Goal: Task Accomplishment & Management: Use online tool/utility

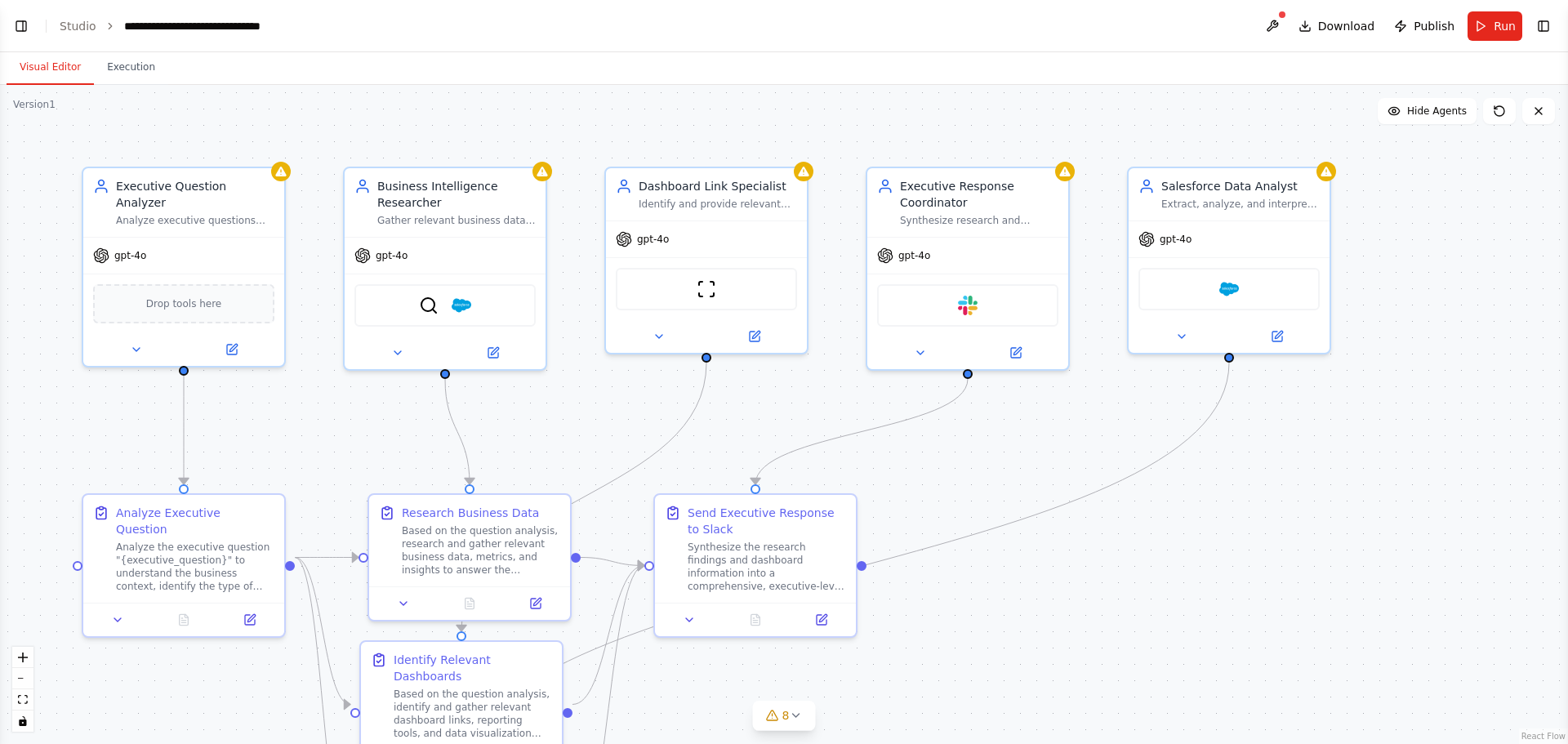
scroll to position [5074, 0]
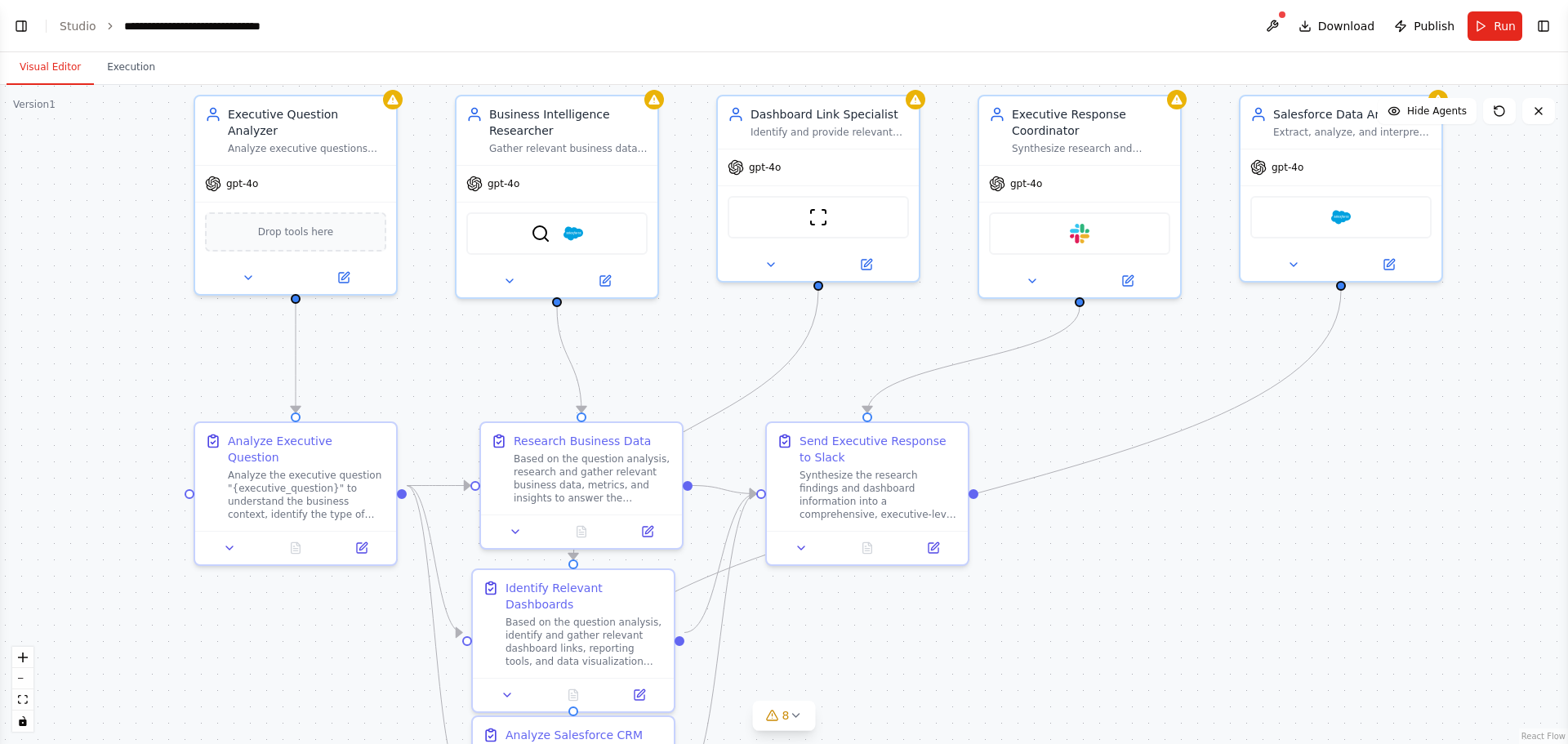
drag, startPoint x: 1200, startPoint y: 625, endPoint x: 1311, endPoint y: 551, distance: 133.4
click at [1311, 552] on div ".deletable-edge-delete-btn { width: 20px; height: 20px; border: 0px solid #ffff…" at bounding box center [784, 415] width 1568 height 659
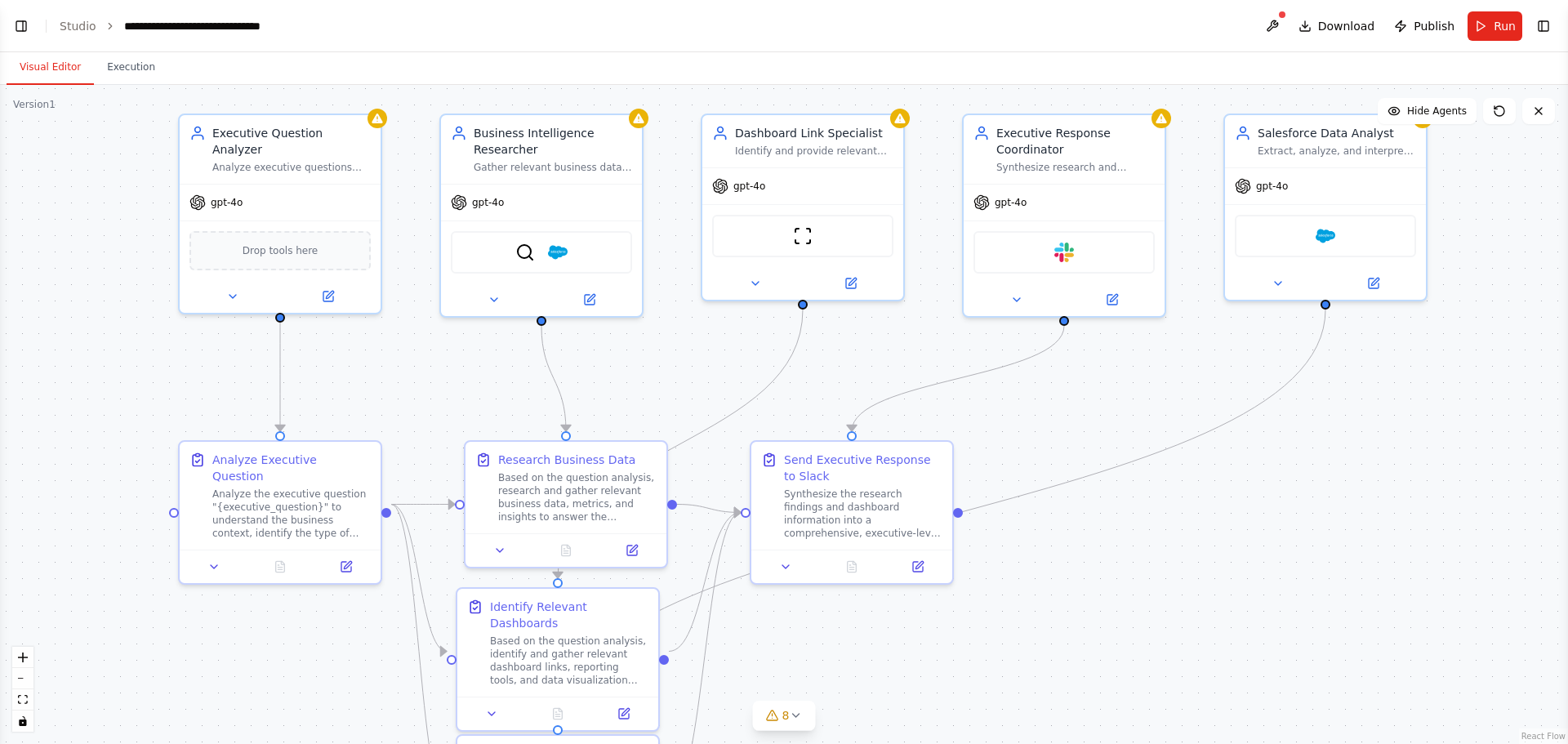
drag, startPoint x: 1284, startPoint y: 565, endPoint x: 1273, endPoint y: 590, distance: 27.3
click at [1273, 590] on div ".deletable-edge-delete-btn { width: 20px; height: 20px; border: 0px solid #ffff…" at bounding box center [784, 415] width 1568 height 659
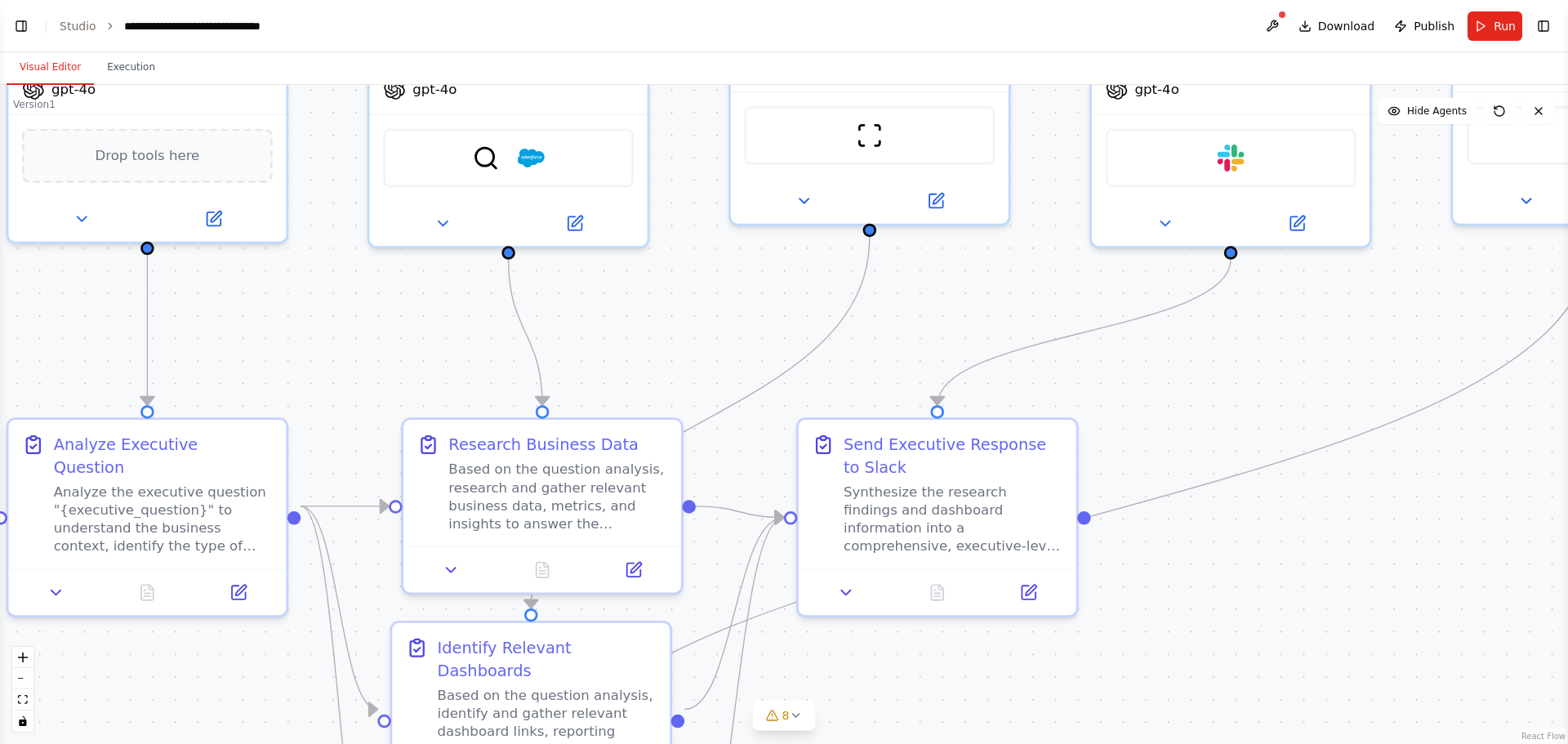
drag, startPoint x: 451, startPoint y: 282, endPoint x: 421, endPoint y: 348, distance: 72.5
click at [378, 349] on div ".deletable-edge-delete-btn { width: 20px; height: 20px; border: 0px solid #ffff…" at bounding box center [784, 415] width 1568 height 659
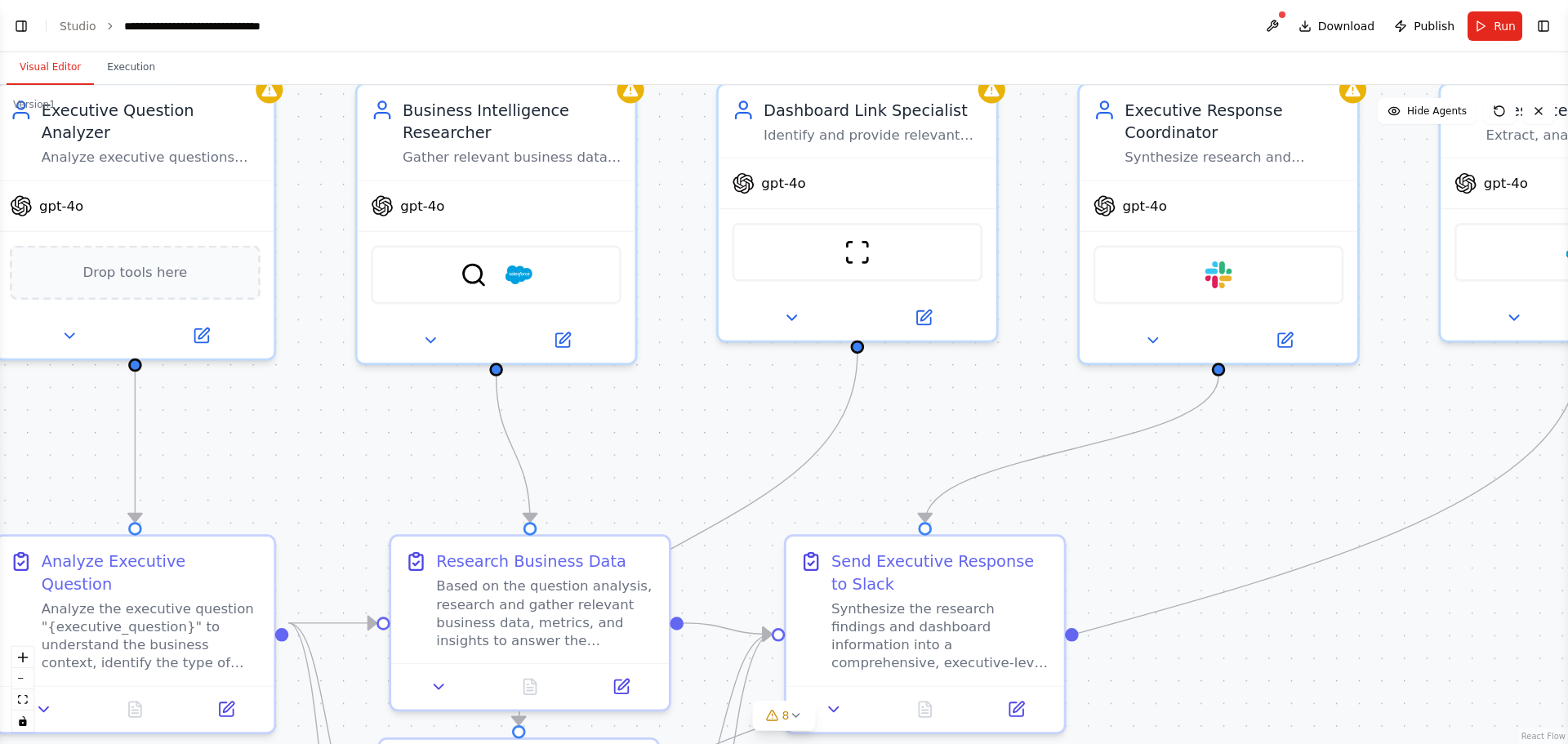
drag, startPoint x: 606, startPoint y: 268, endPoint x: 606, endPoint y: 374, distance: 106.0
click at [596, 383] on div ".deletable-edge-delete-btn { width: 20px; height: 20px; border: 0px solid #ffff…" at bounding box center [784, 415] width 1568 height 659
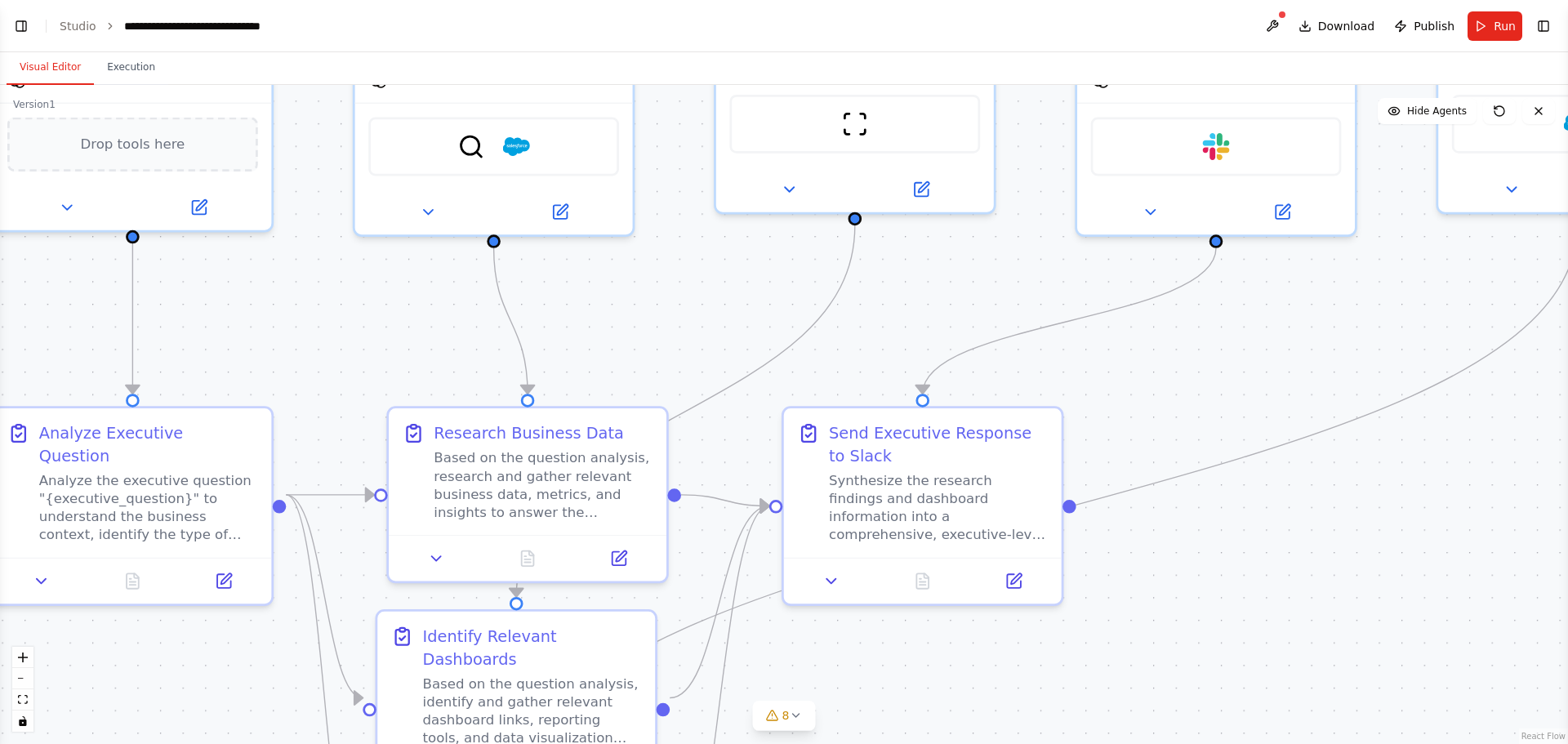
drag, startPoint x: 666, startPoint y: 325, endPoint x: 674, endPoint y: 142, distance: 183.2
click at [673, 142] on div ".deletable-edge-delete-btn { width: 20px; height: 20px; border: 0px solid #ffff…" at bounding box center [784, 415] width 1568 height 659
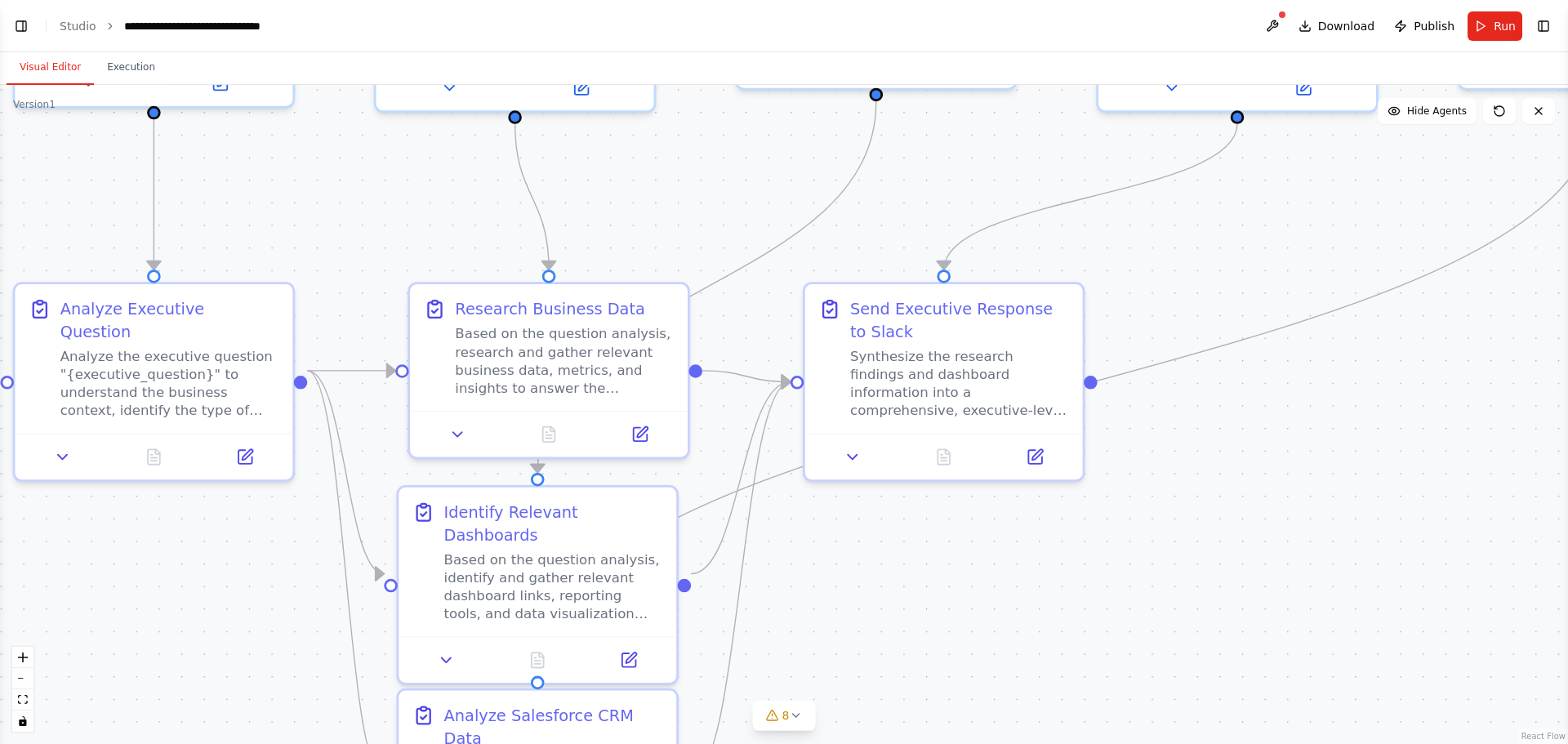
drag, startPoint x: 901, startPoint y: 687, endPoint x: 912, endPoint y: 602, distance: 85.7
click at [912, 602] on div ".deletable-edge-delete-btn { width: 20px; height: 20px; border: 0px solid #ffff…" at bounding box center [784, 415] width 1568 height 659
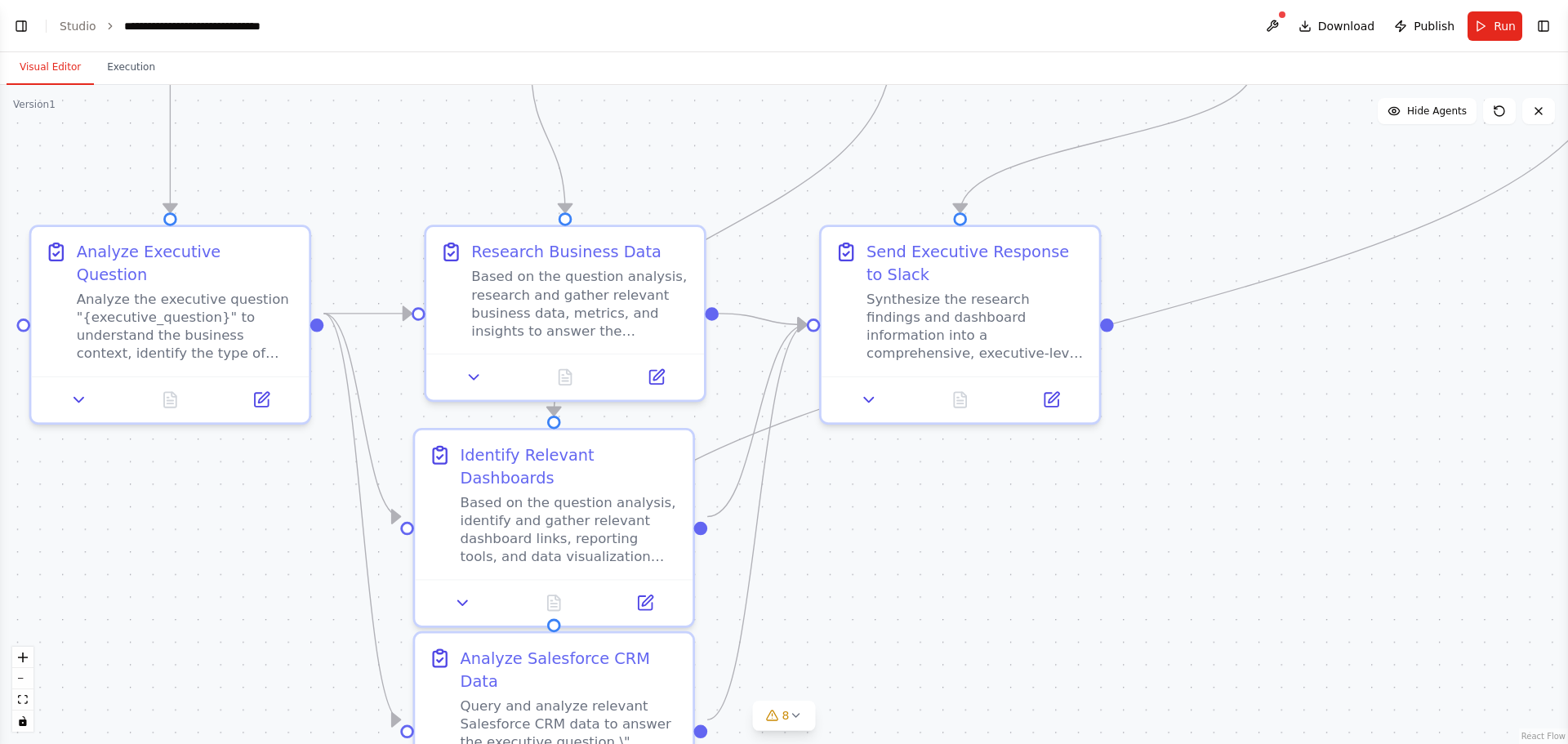
drag, startPoint x: 844, startPoint y: 625, endPoint x: 861, endPoint y: 568, distance: 59.5
click at [861, 568] on div ".deletable-edge-delete-btn { width: 20px; height: 20px; border: 0px solid #ffff…" at bounding box center [784, 415] width 1568 height 659
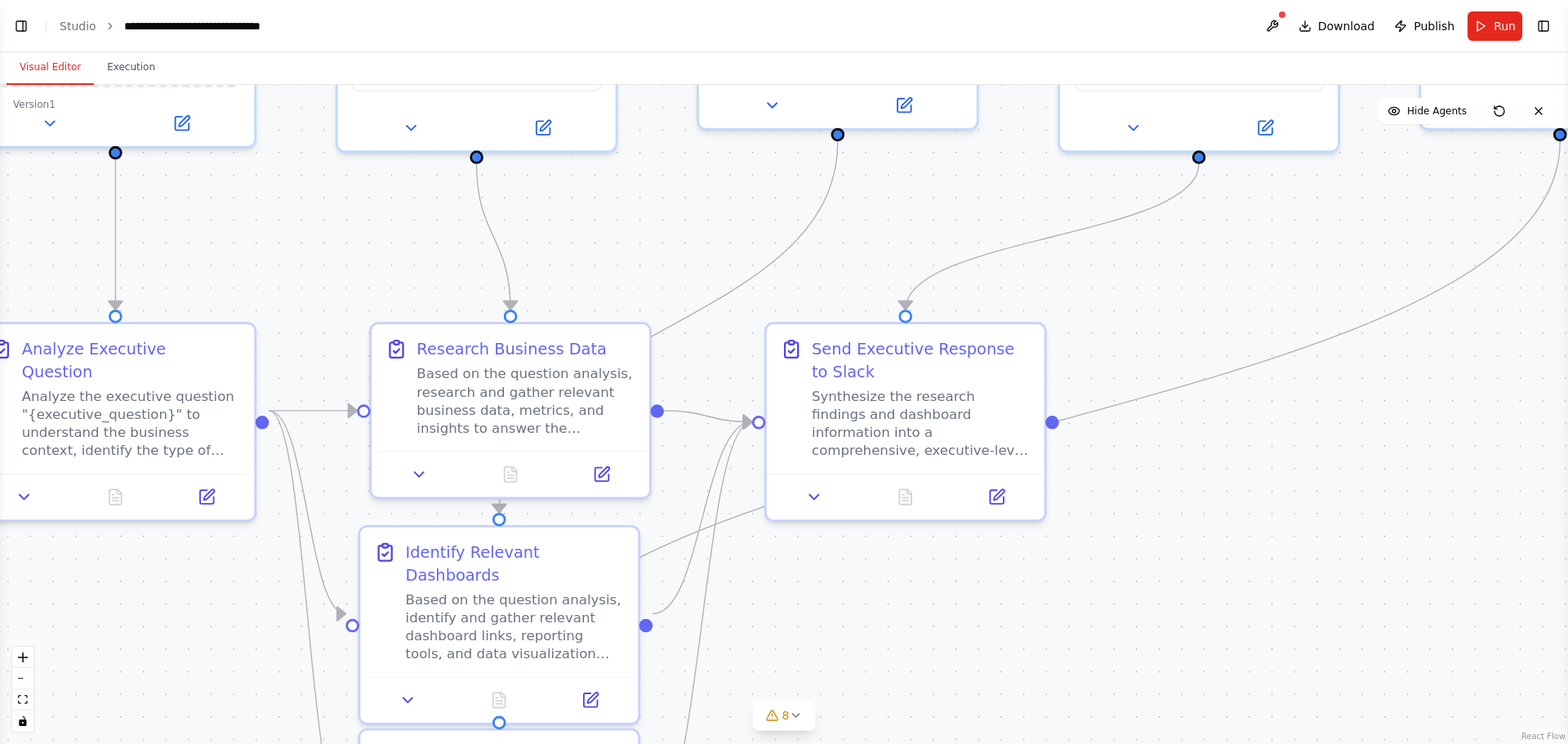
drag, startPoint x: 983, startPoint y: 543, endPoint x: 927, endPoint y: 641, distance: 112.9
click at [927, 641] on div ".deletable-edge-delete-btn { width: 20px; height: 20px; border: 0px solid #ffff…" at bounding box center [784, 415] width 1568 height 659
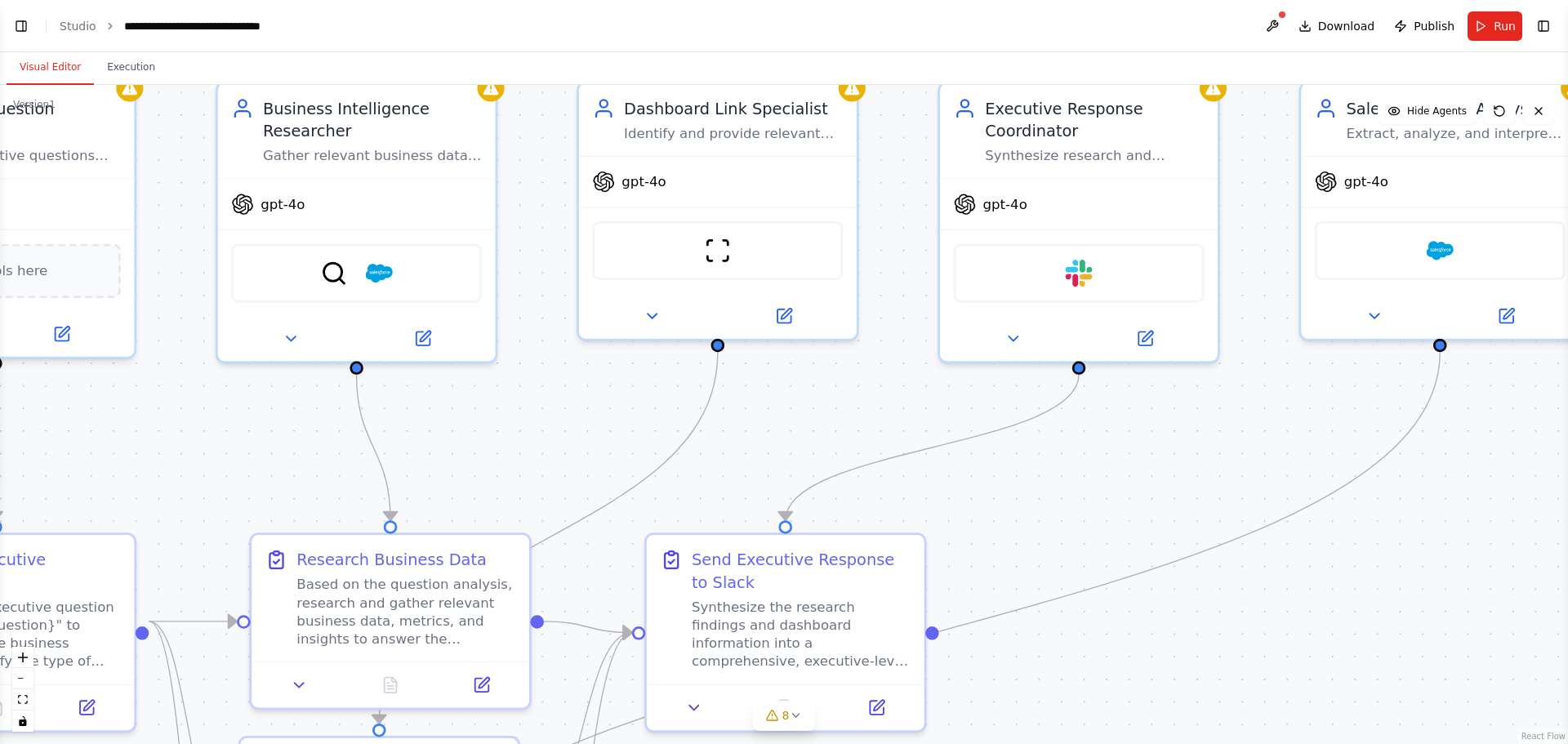
drag, startPoint x: 1151, startPoint y: 292, endPoint x: 1061, endPoint y: 455, distance: 186.2
click at [1032, 502] on div ".deletable-edge-delete-btn { width: 20px; height: 20px; border: 0px solid #ffff…" at bounding box center [784, 415] width 1568 height 659
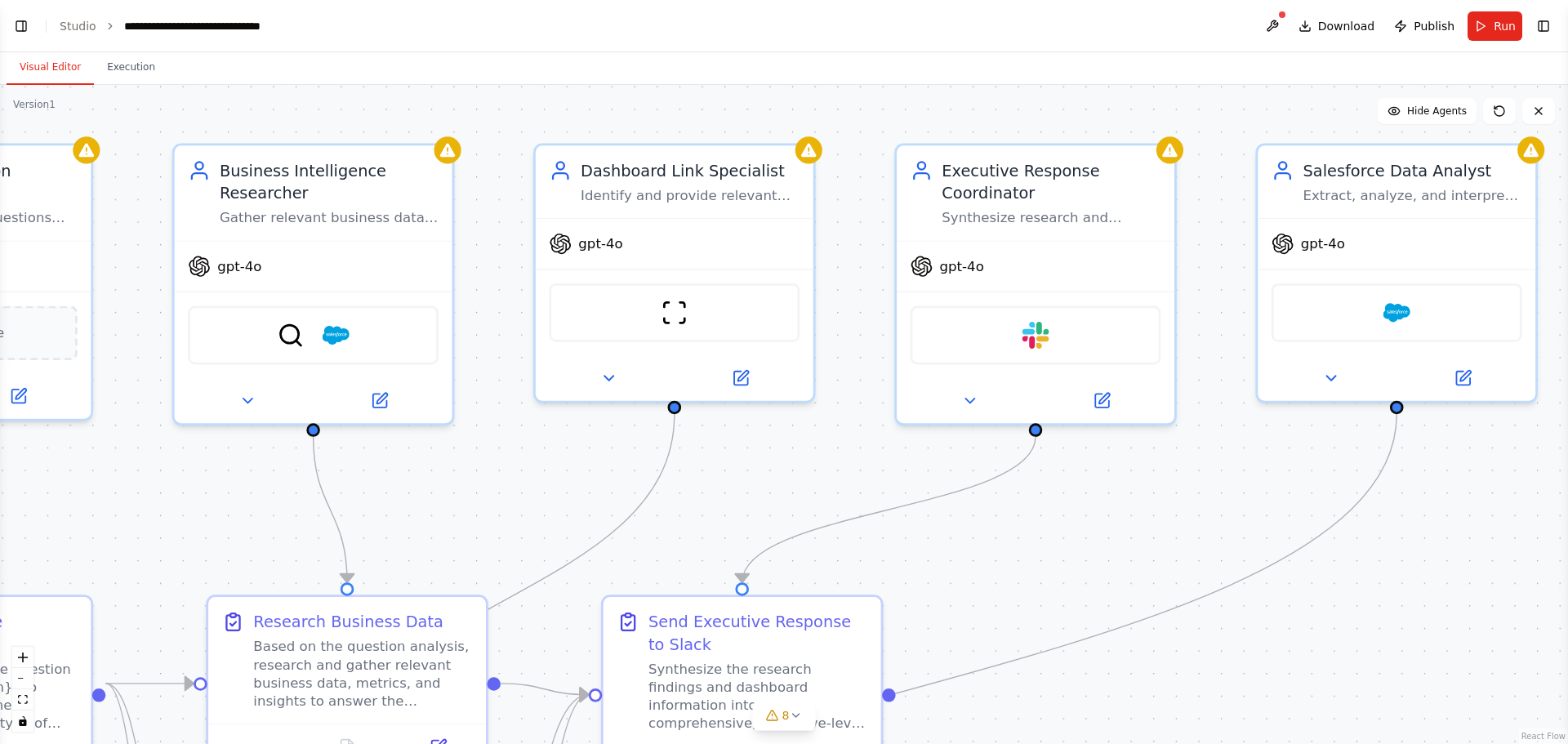
drag, startPoint x: 1158, startPoint y: 421, endPoint x: 1114, endPoint y: 473, distance: 68.1
click at [1114, 473] on div ".deletable-edge-delete-btn { width: 20px; height: 20px; border: 0px solid #ffff…" at bounding box center [784, 415] width 1568 height 659
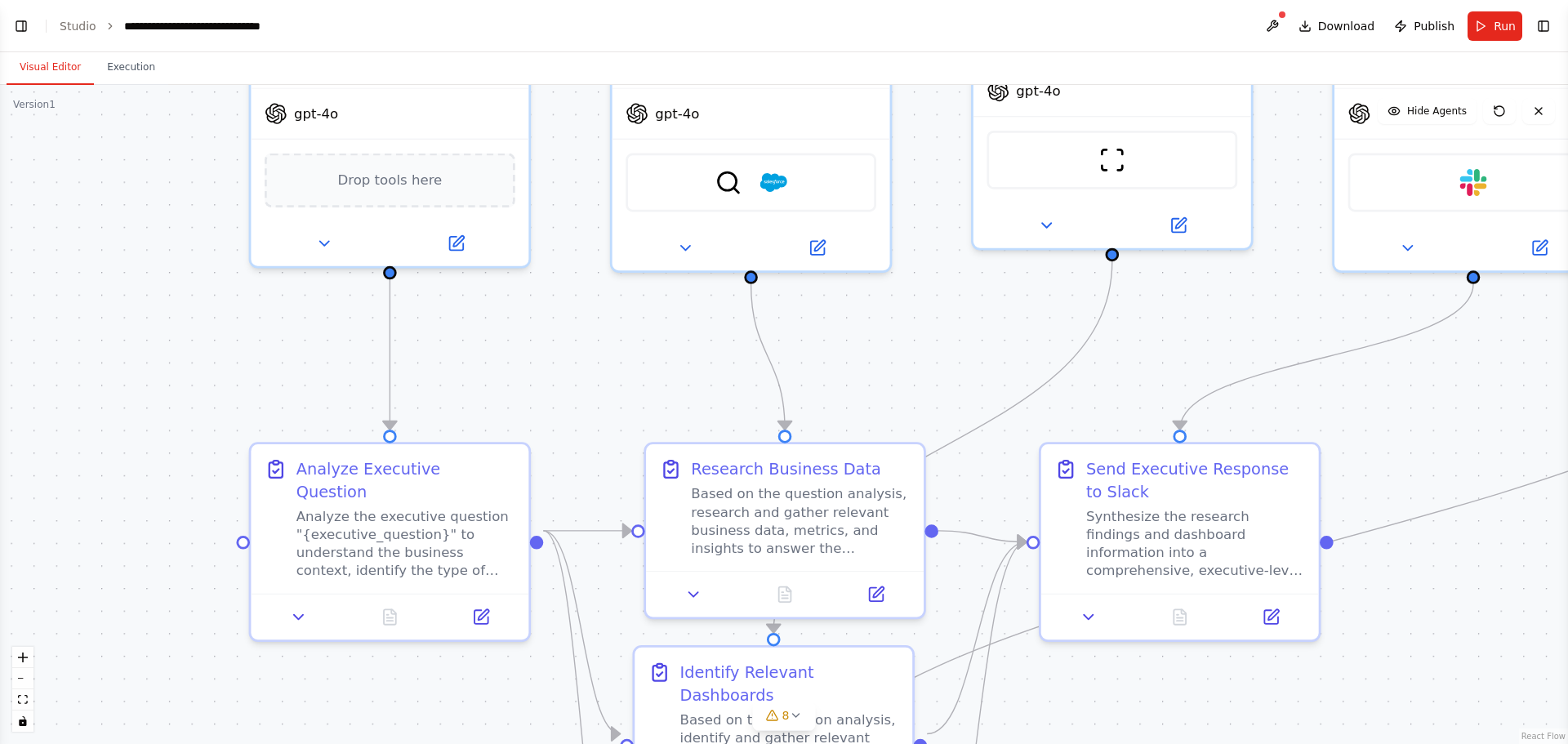
drag, startPoint x: 1073, startPoint y: 526, endPoint x: 1530, endPoint y: 370, distance: 482.9
click at [1527, 372] on div ".deletable-edge-delete-btn { width: 20px; height: 20px; border: 0px solid #ffff…" at bounding box center [784, 415] width 1568 height 659
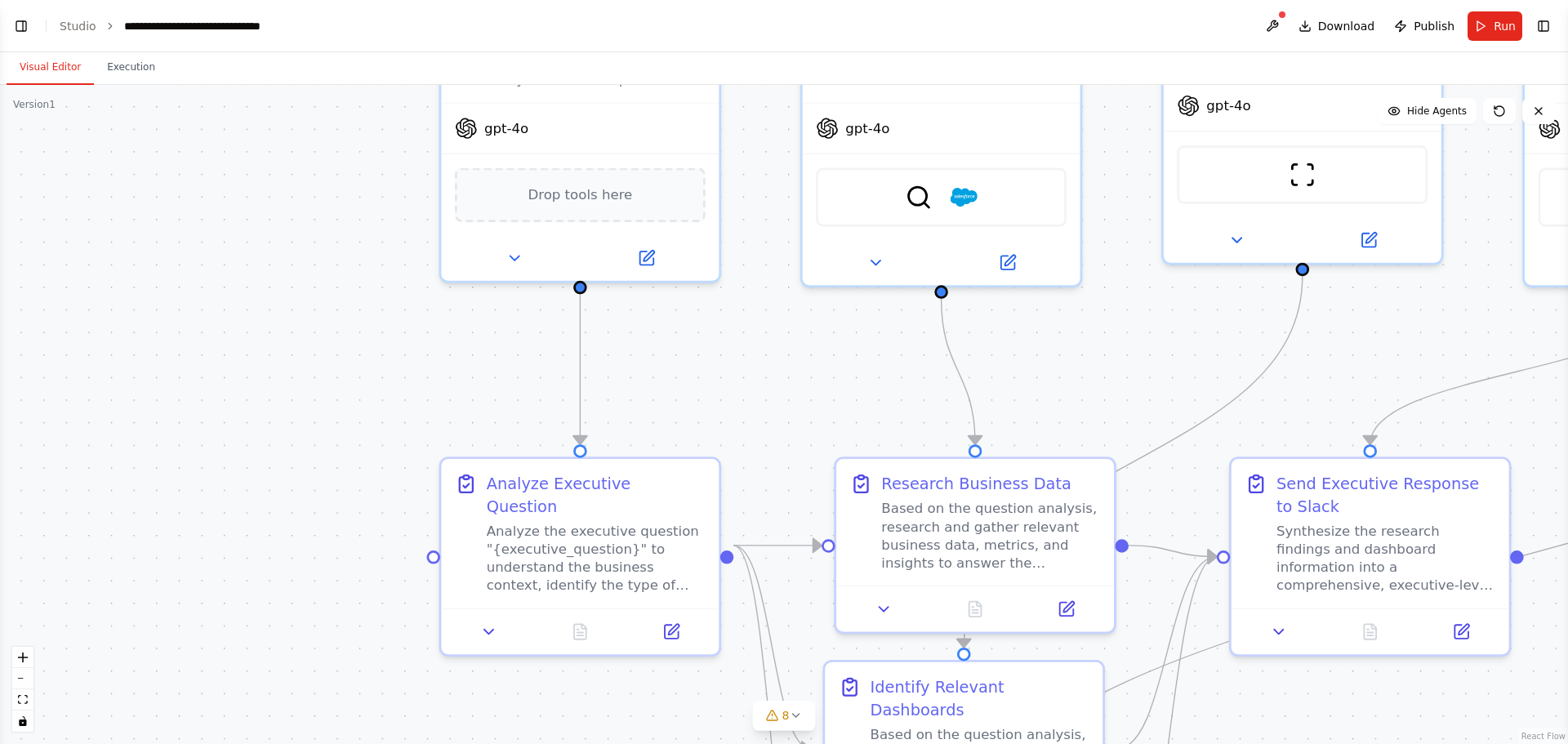
drag, startPoint x: 240, startPoint y: 367, endPoint x: 314, endPoint y: 353, distance: 75.3
click at [319, 372] on div ".deletable-edge-delete-btn { width: 20px; height: 20px; border: 0px solid #ffff…" at bounding box center [784, 415] width 1568 height 659
click at [126, 69] on button "Execution" at bounding box center [131, 68] width 74 height 35
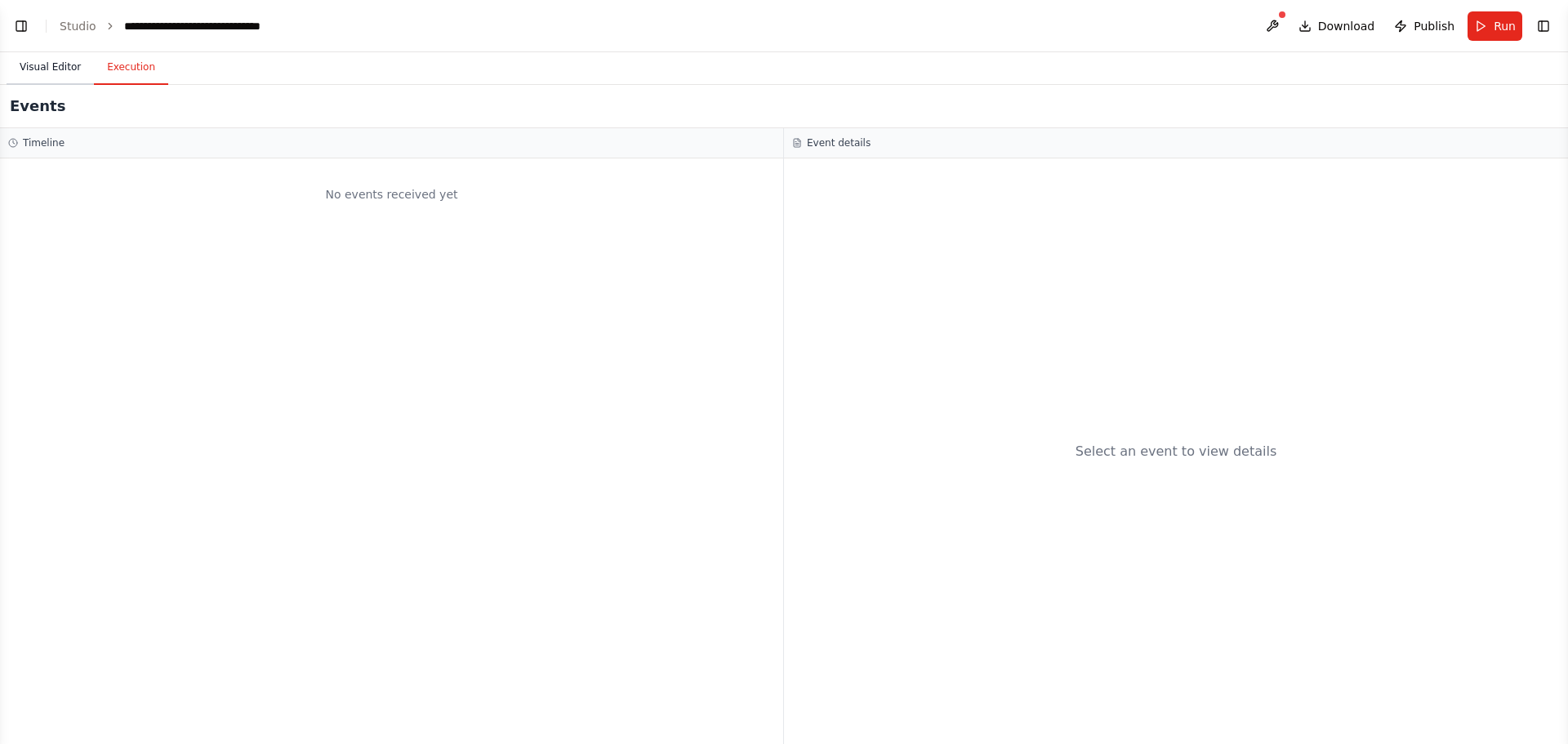
click at [59, 66] on button "Visual Editor" at bounding box center [50, 68] width 88 height 35
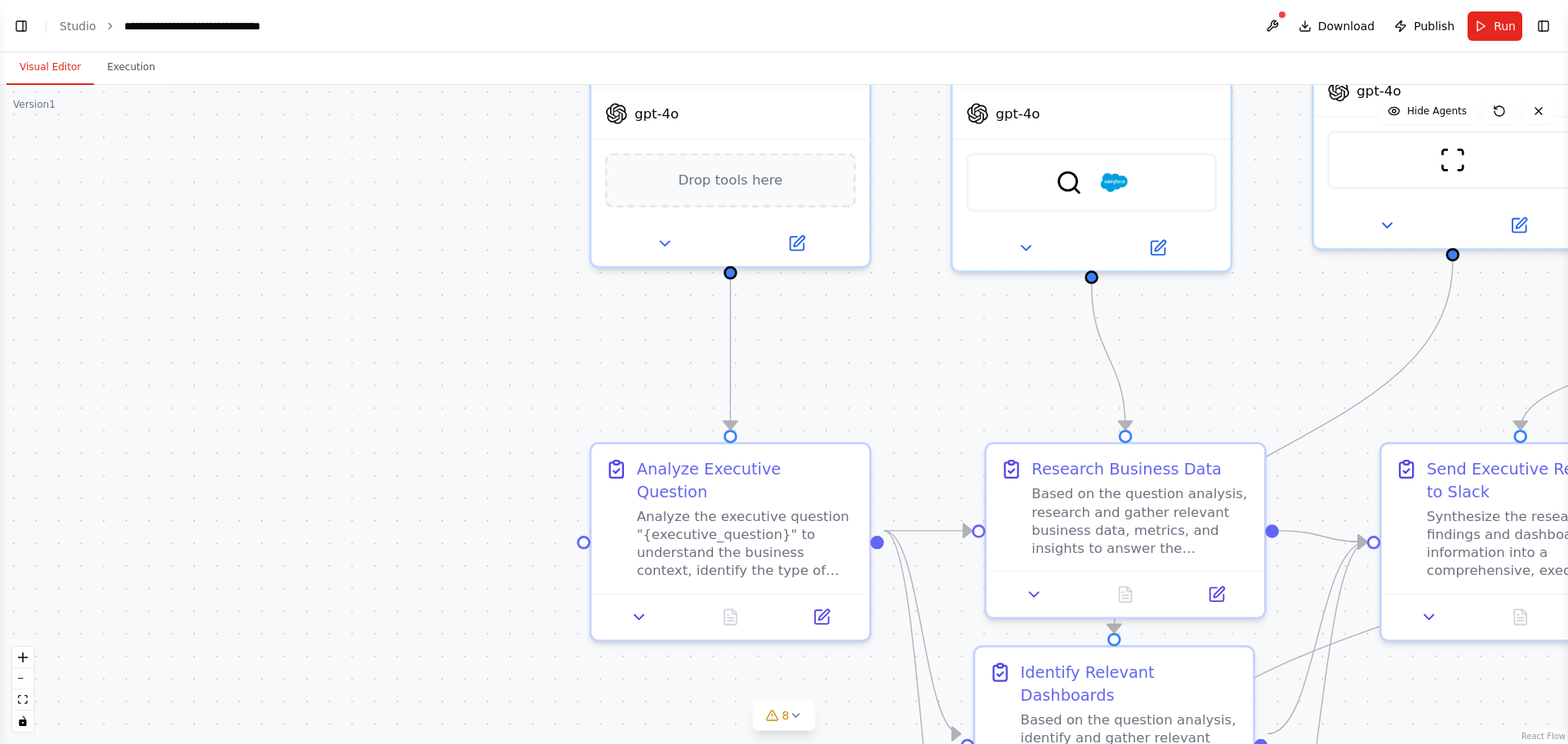
drag, startPoint x: 449, startPoint y: 408, endPoint x: 498, endPoint y: 400, distance: 49.6
click at [498, 400] on div ".deletable-edge-delete-btn { width: 20px; height: 20px; border: 0px solid #ffff…" at bounding box center [784, 415] width 1568 height 659
click at [23, 699] on icon "fit view" at bounding box center [23, 699] width 10 height 9
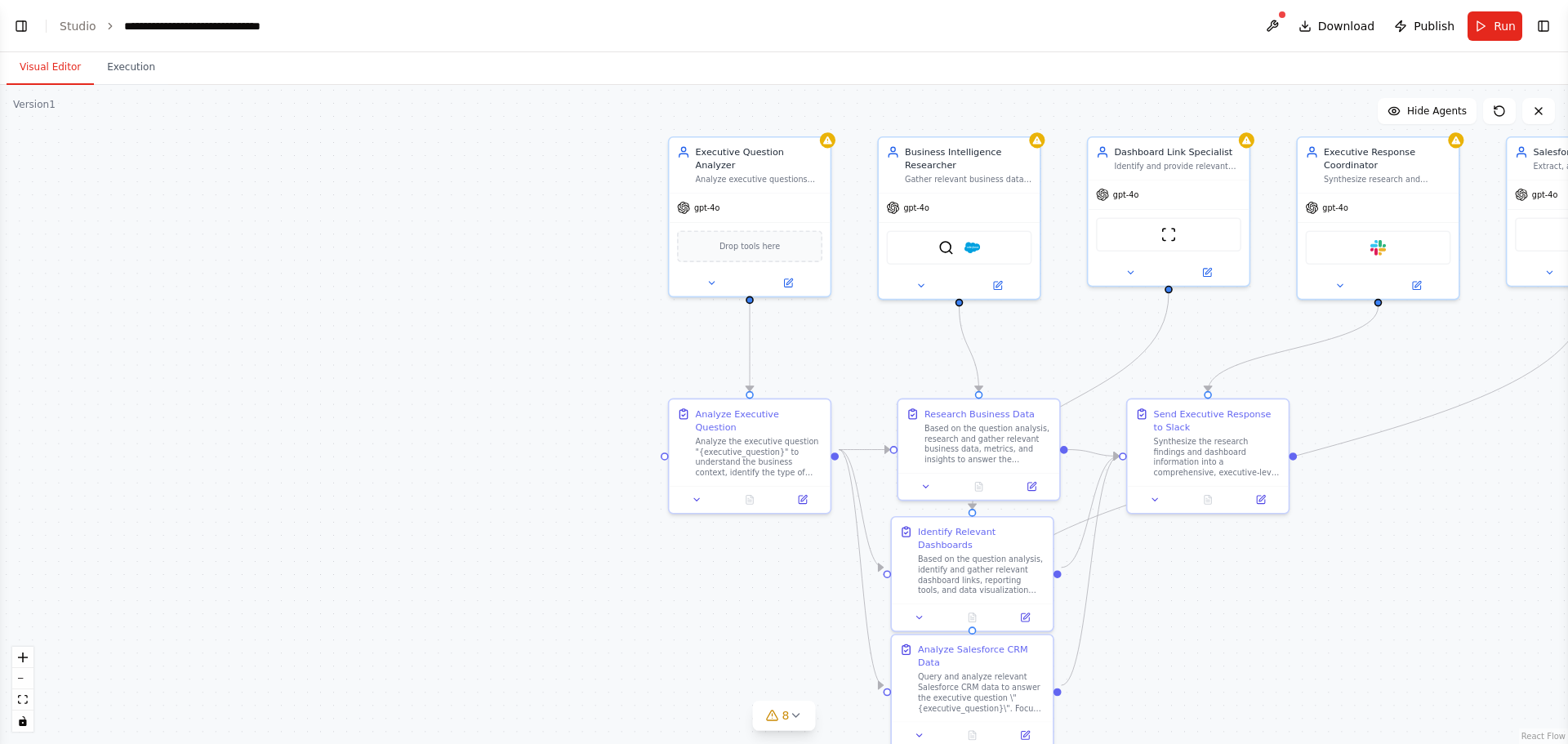
drag, startPoint x: 68, startPoint y: 344, endPoint x: 453, endPoint y: 366, distance: 385.6
click at [453, 366] on div ".deletable-edge-delete-btn { width: 20px; height: 20px; border: 0px solid #ffff…" at bounding box center [784, 415] width 1568 height 659
click at [1449, 118] on button "Hide Agents" at bounding box center [1428, 111] width 99 height 26
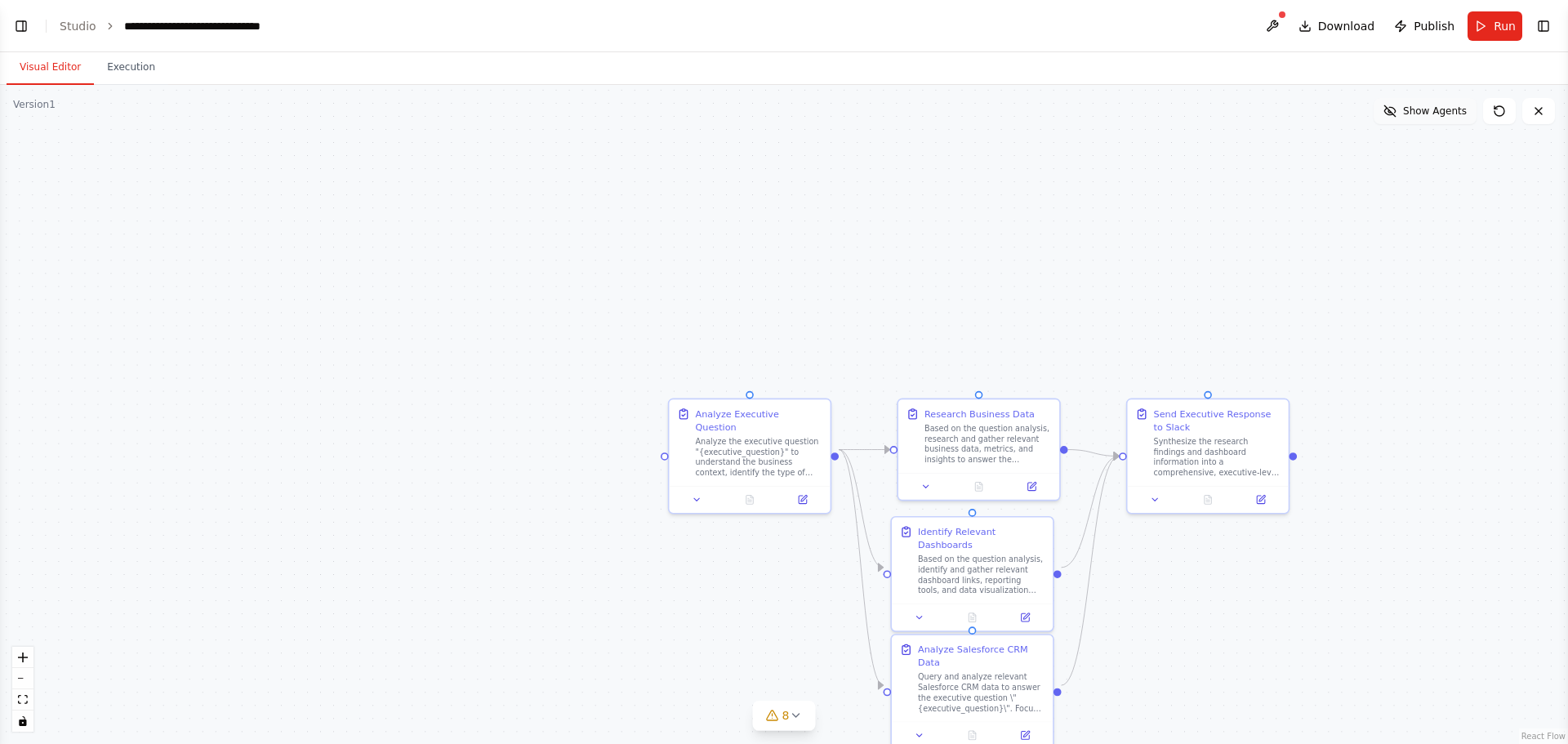
click at [1441, 116] on span "Show Agents" at bounding box center [1435, 111] width 64 height 13
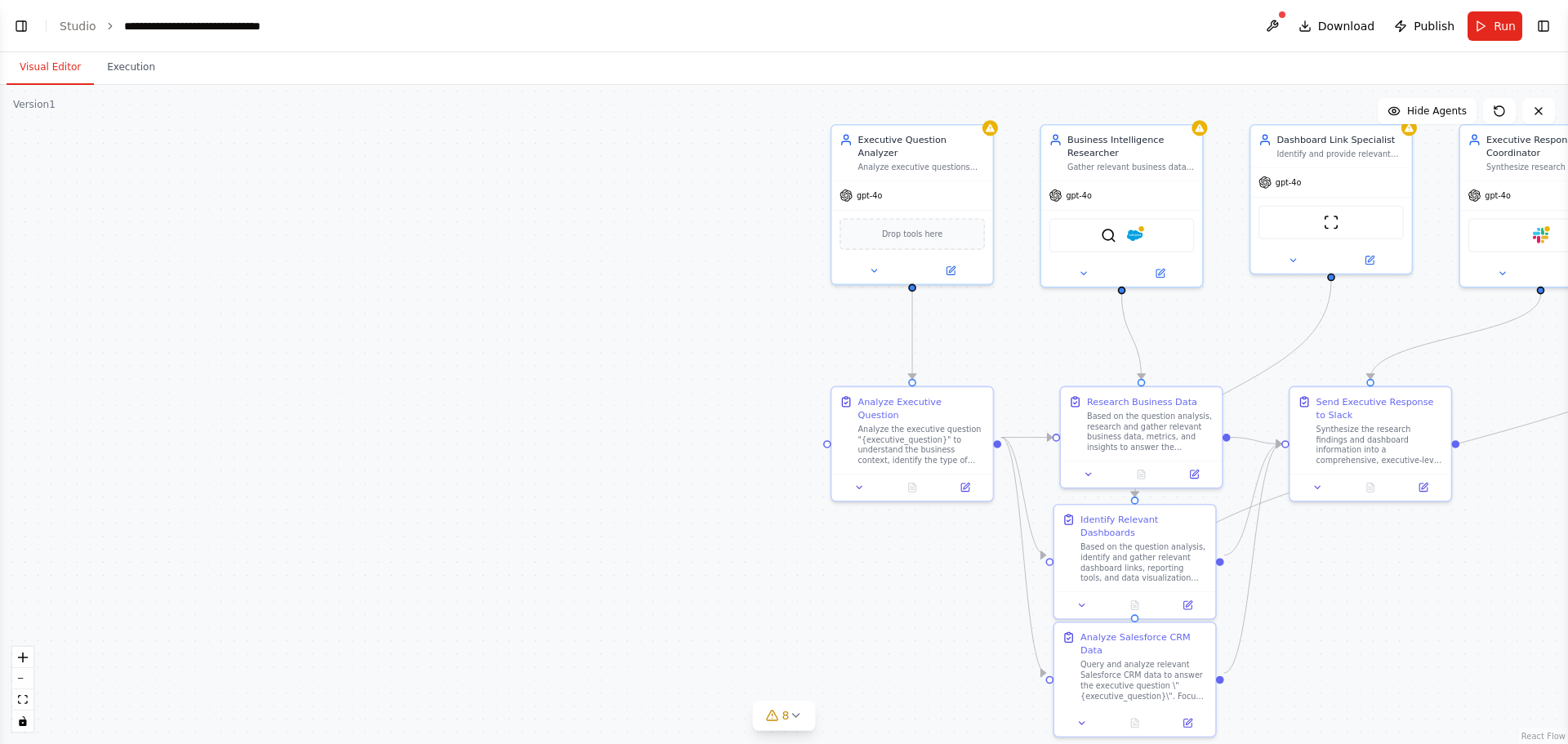
drag, startPoint x: 245, startPoint y: 352, endPoint x: 414, endPoint y: 339, distance: 169.5
click at [414, 339] on div ".deletable-edge-delete-btn { width: 20px; height: 20px; border: 0px solid #ffff…" at bounding box center [784, 415] width 1568 height 659
click at [45, 112] on div ".deletable-edge-delete-btn { width: 20px; height: 20px; border: 0px solid #ffff…" at bounding box center [784, 415] width 1568 height 659
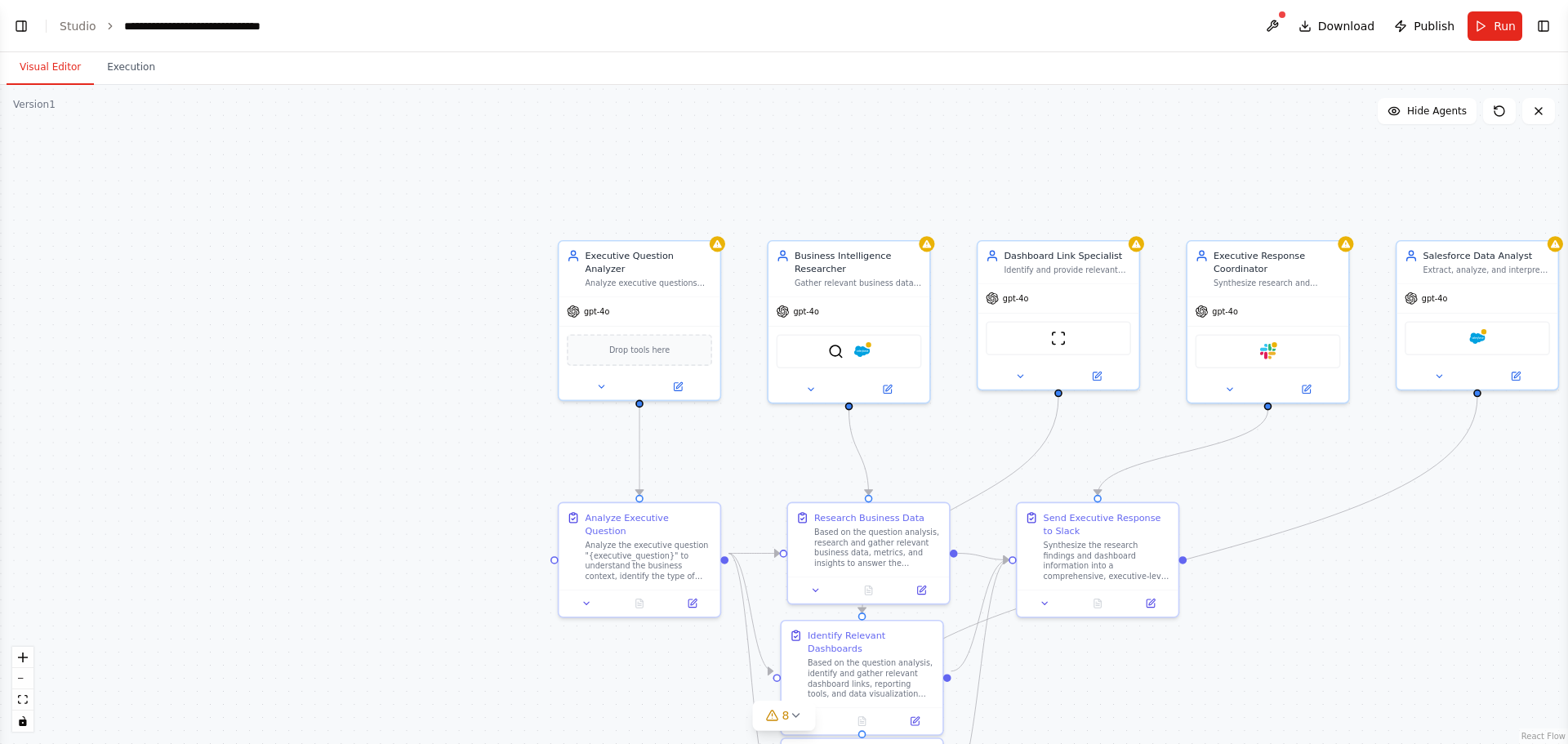
drag, startPoint x: 294, startPoint y: 249, endPoint x: 606, endPoint y: 416, distance: 353.9
click at [0, 350] on div ".deletable-edge-delete-btn { width: 20px; height: 20px; border: 0px solid #ffff…" at bounding box center [784, 415] width 1568 height 659
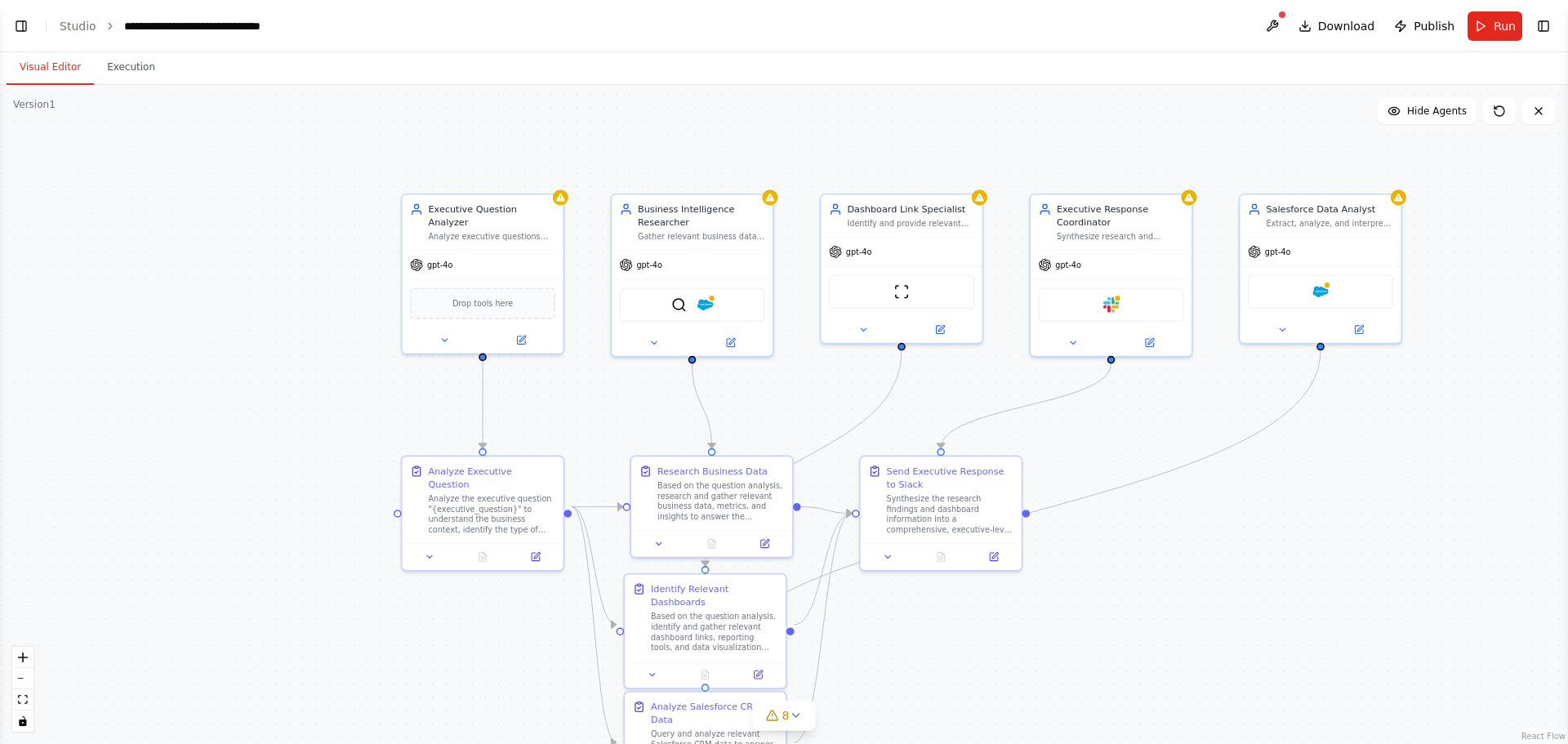
drag, startPoint x: 1188, startPoint y: 177, endPoint x: 1060, endPoint y: 142, distance: 132.7
click at [1057, 143] on div ".deletable-edge-delete-btn { width: 20px; height: 20px; border: 0px solid #ffff…" at bounding box center [784, 415] width 1568 height 659
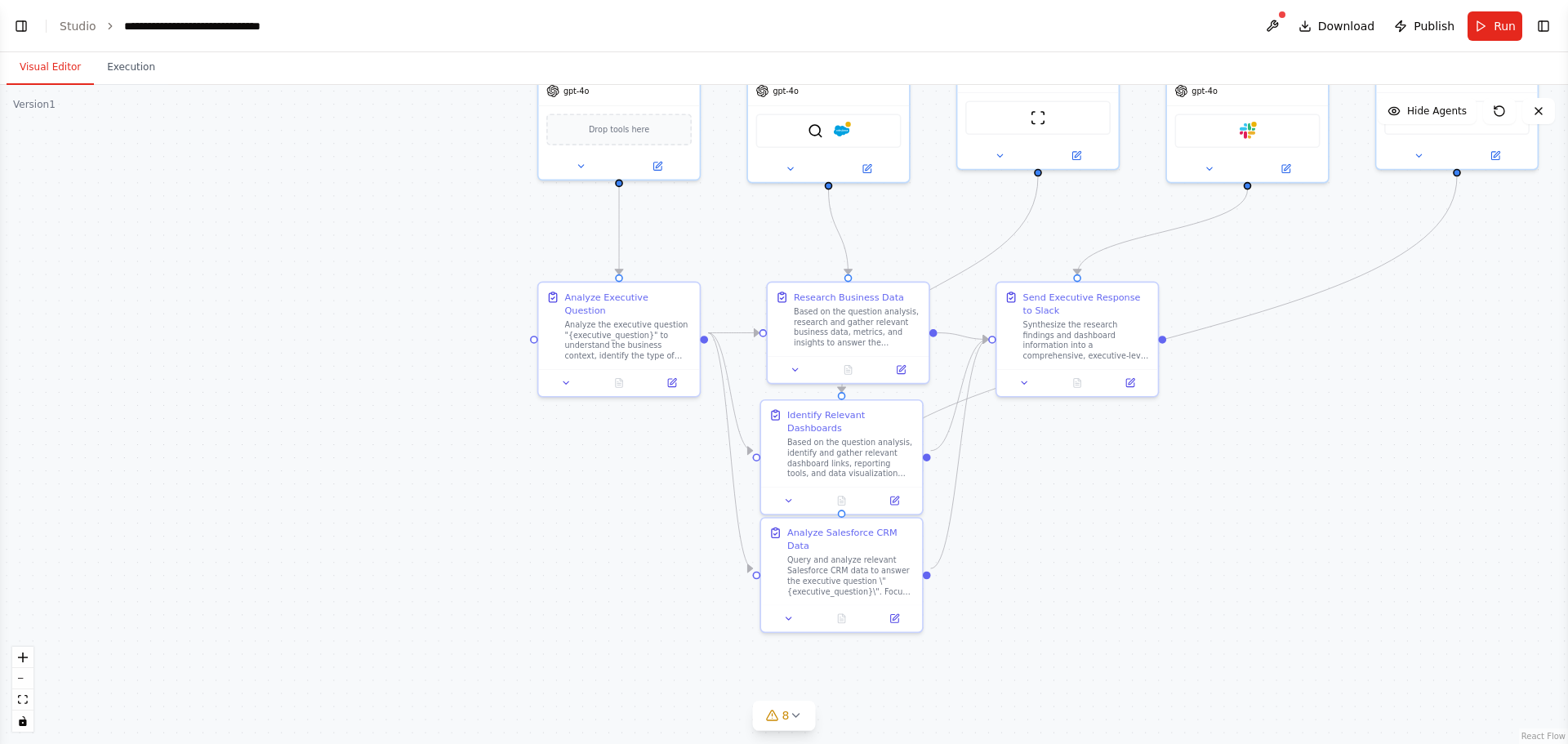
drag, startPoint x: 1140, startPoint y: 634, endPoint x: 1271, endPoint y: 463, distance: 215.4
click at [1271, 463] on div ".deletable-edge-delete-btn { width: 20px; height: 20px; border: 0px solid #ffff…" at bounding box center [784, 415] width 1568 height 659
click at [798, 716] on icon at bounding box center [796, 715] width 13 height 13
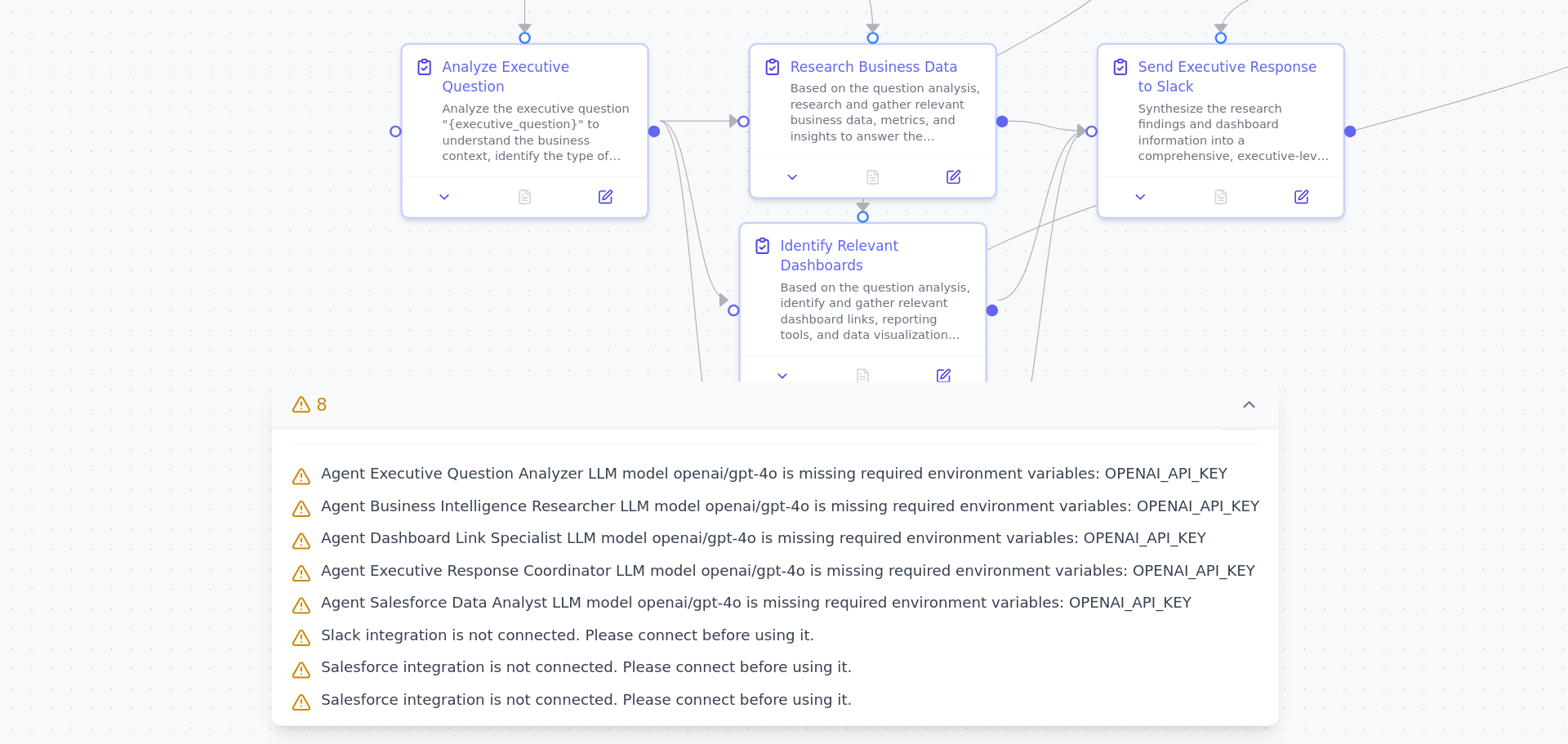
scroll to position [0, 0]
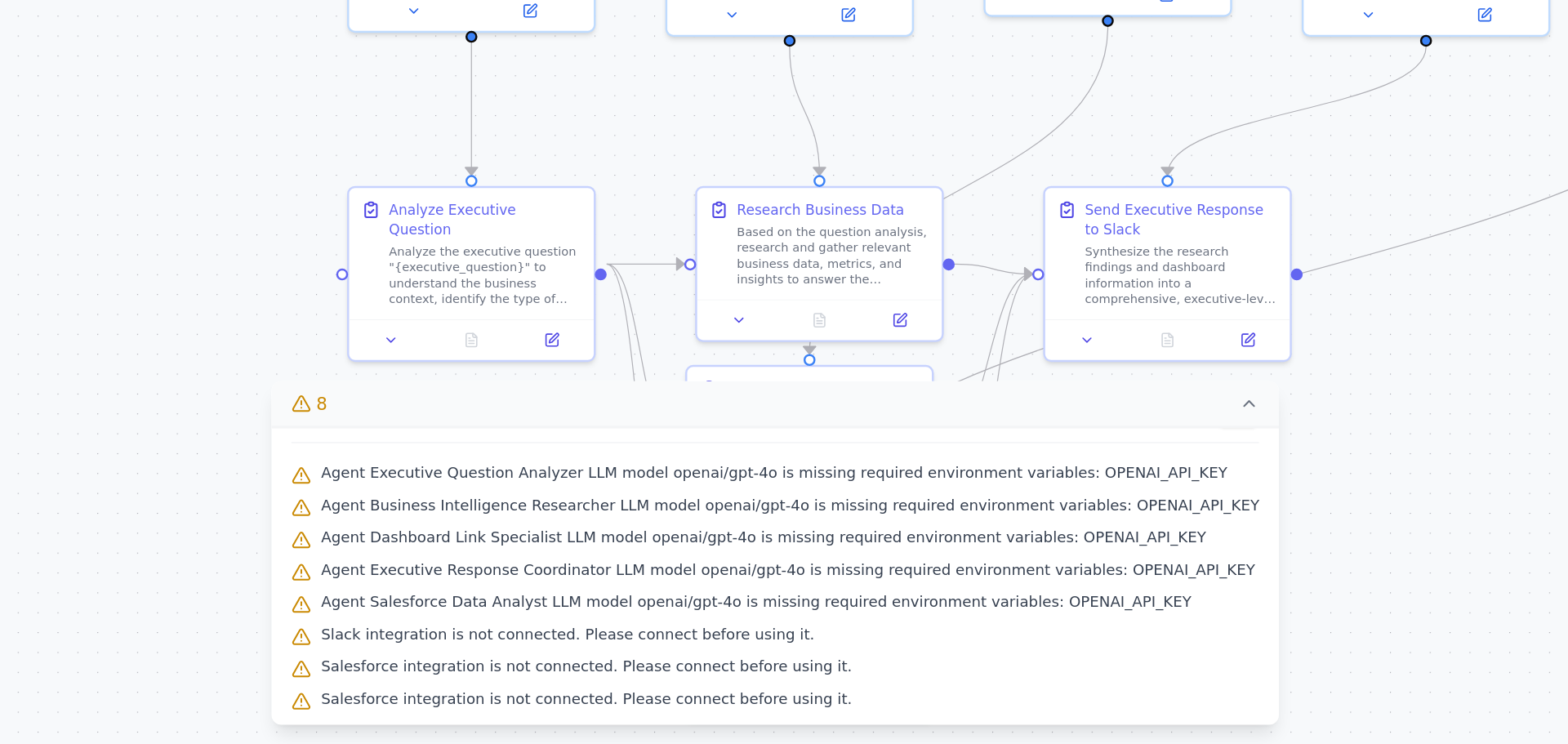
drag, startPoint x: 1130, startPoint y: 434, endPoint x: 1095, endPoint y: 528, distance: 100.3
click at [1095, 528] on div ".deletable-edge-delete-btn { width: 20px; height: 20px; border: 0px solid #ffff…" at bounding box center [784, 415] width 1568 height 659
click at [1108, 476] on button at bounding box center [1095, 475] width 45 height 16
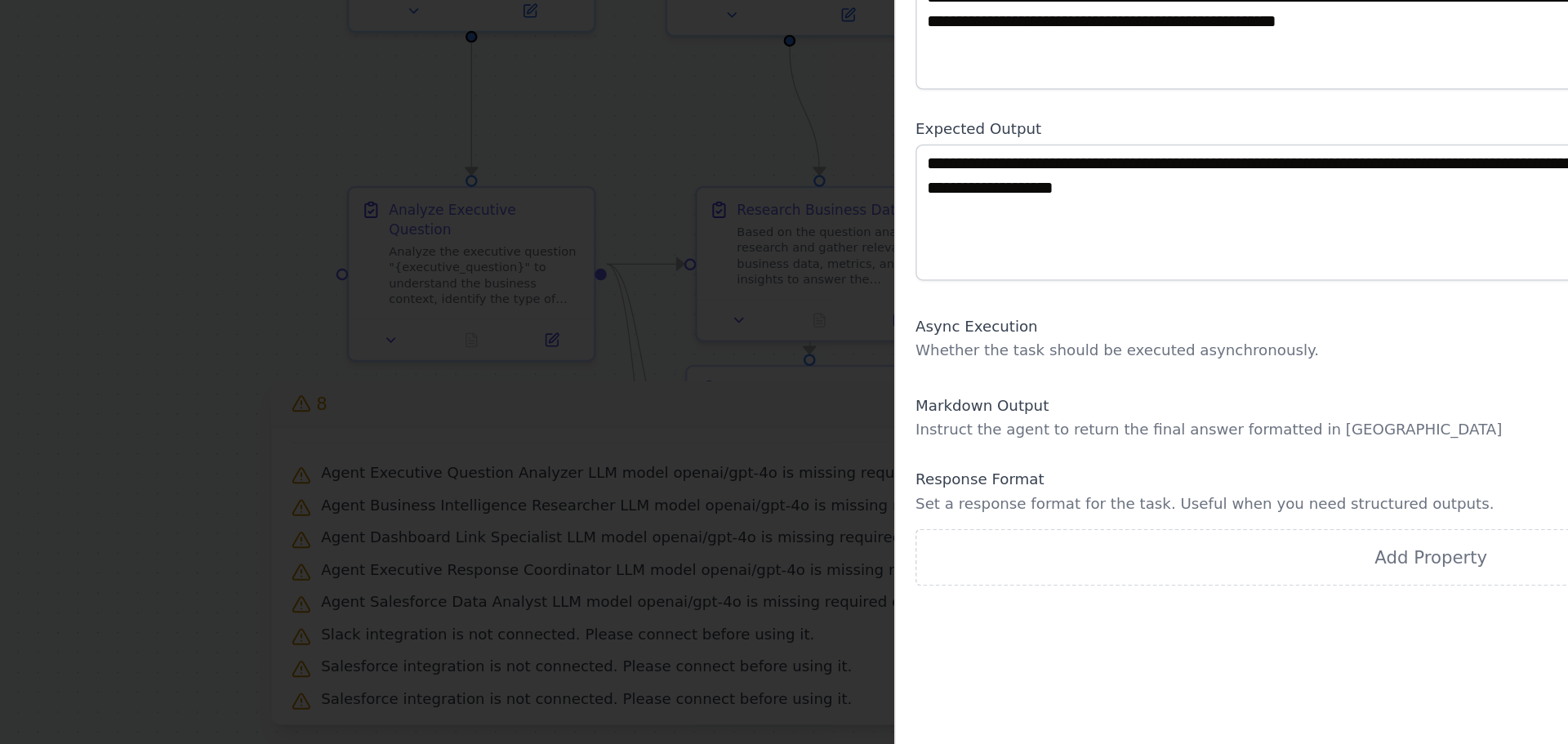
drag, startPoint x: 1203, startPoint y: 479, endPoint x: 1180, endPoint y: 541, distance: 66.1
click at [1180, 541] on div "**********" at bounding box center [1216, 357] width 679 height 564
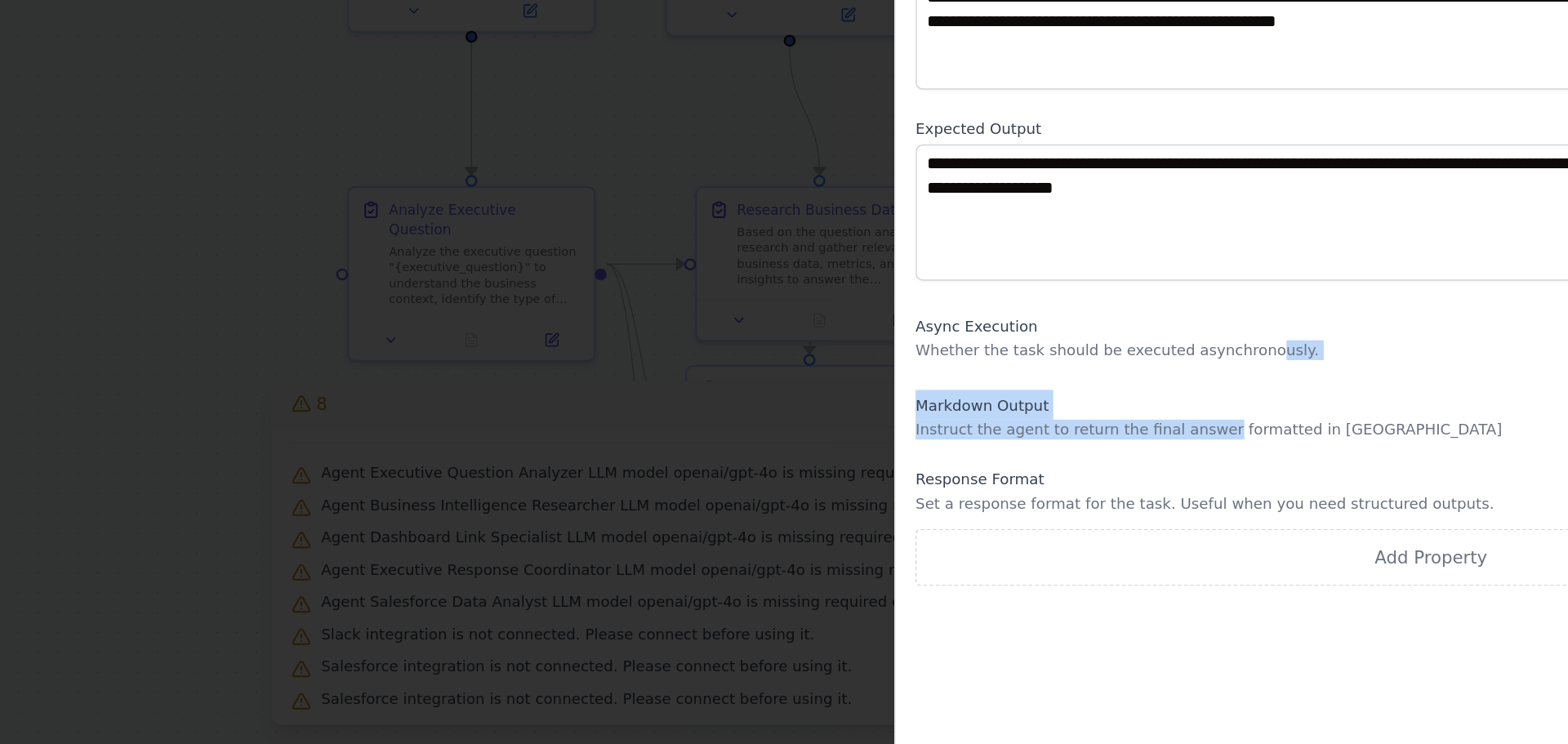
click at [1181, 494] on div "**********" at bounding box center [1216, 357] width 679 height 564
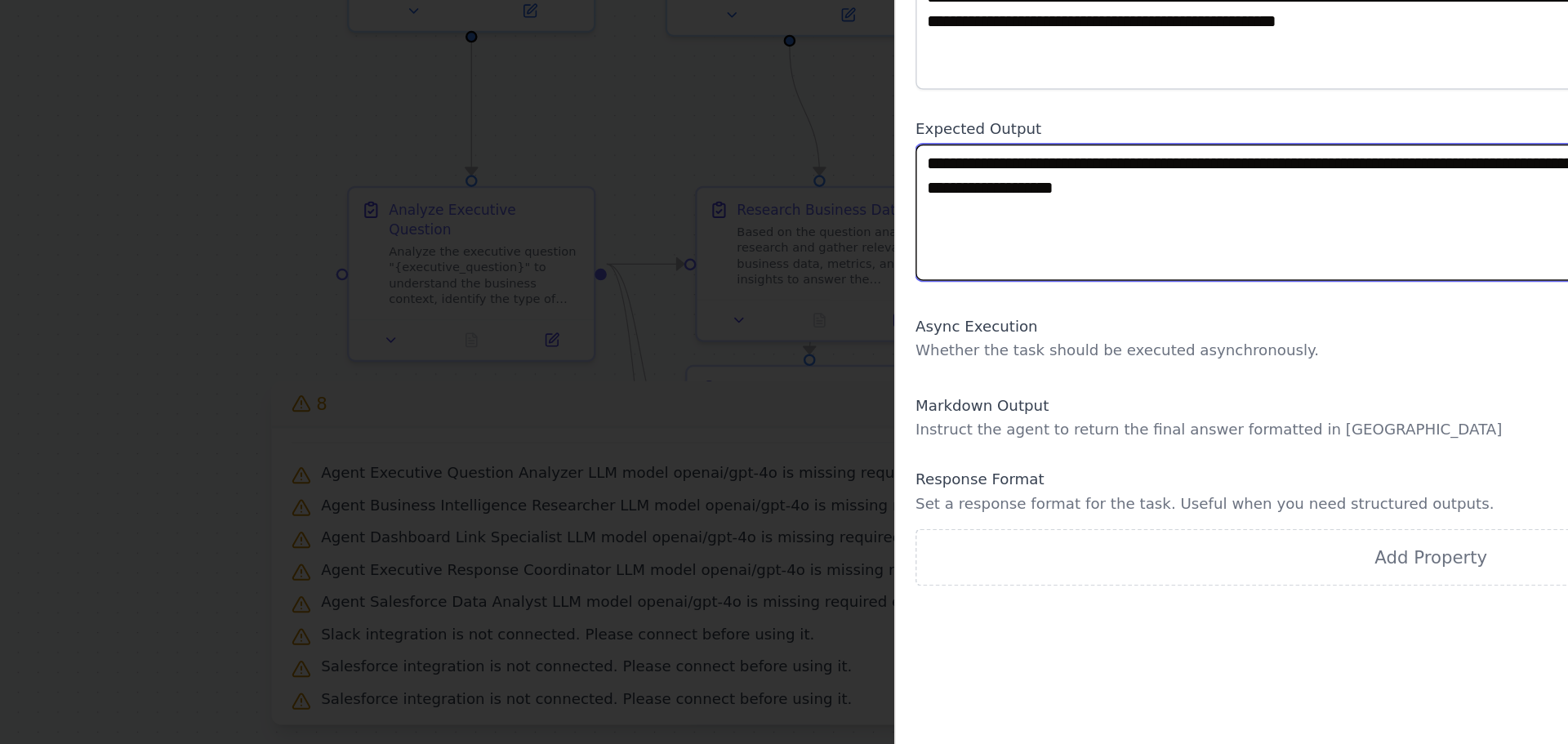
click at [943, 406] on textarea "**********" at bounding box center [1216, 393] width 679 height 90
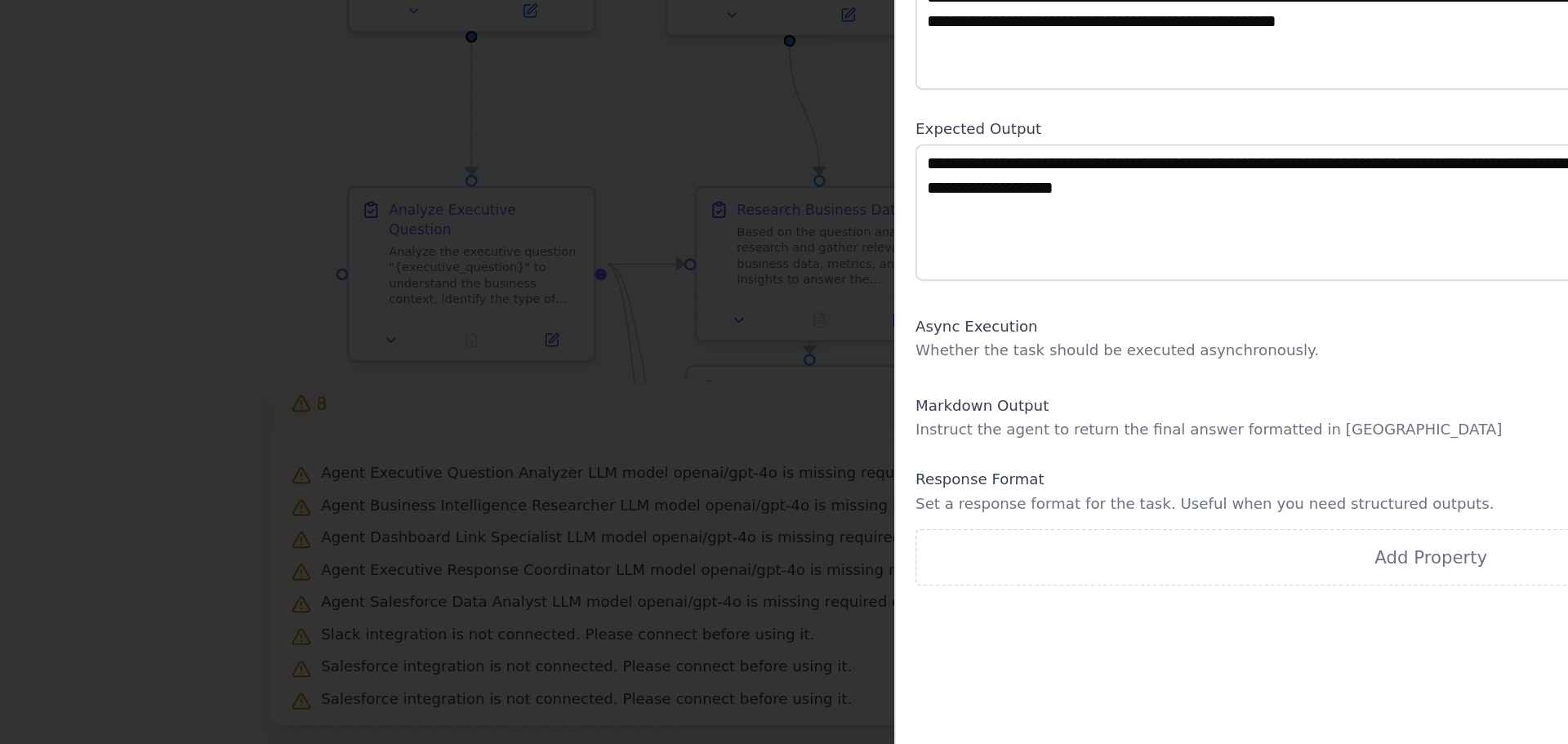
click at [666, 327] on div at bounding box center [784, 372] width 1568 height 744
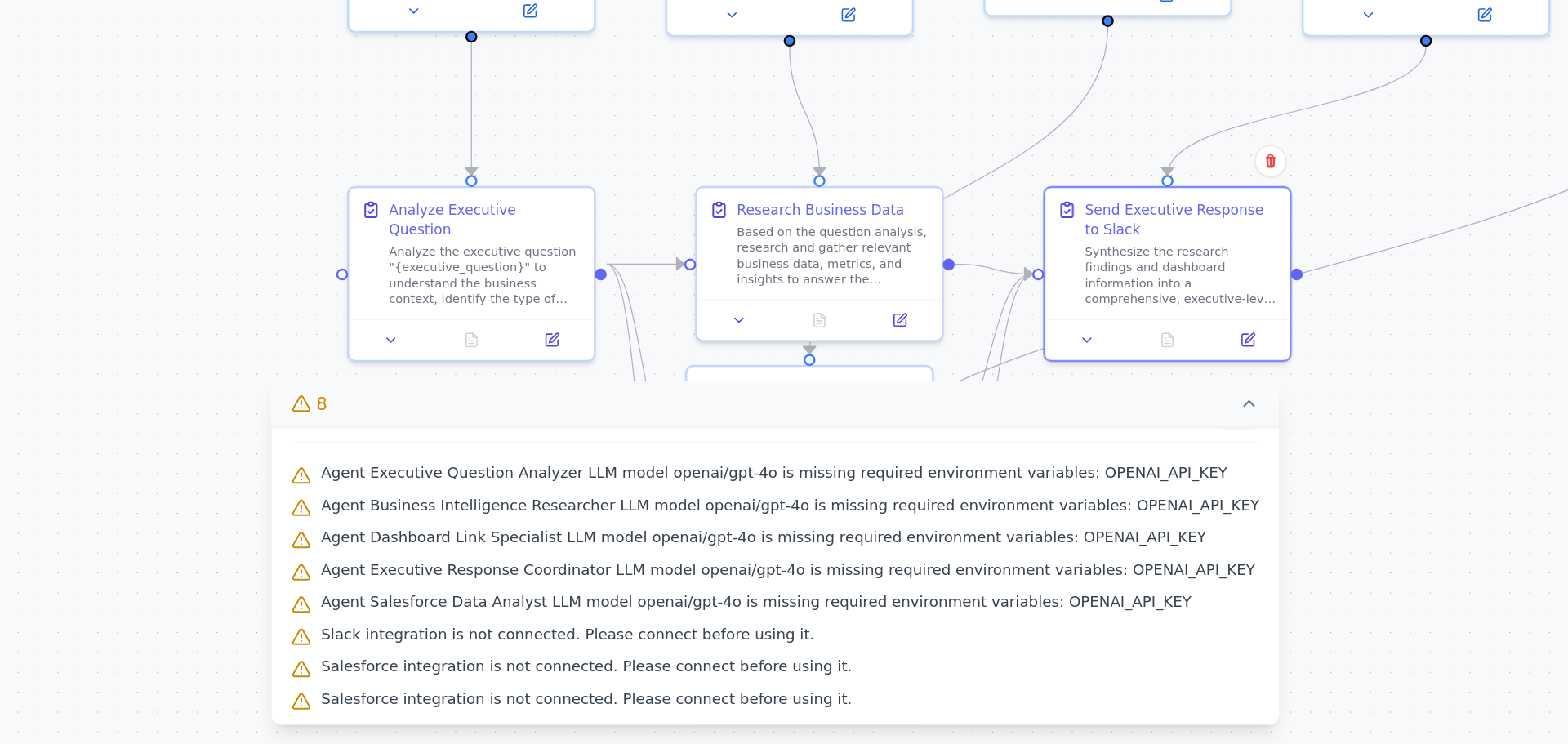
click at [1090, 521] on icon at bounding box center [1096, 519] width 13 height 13
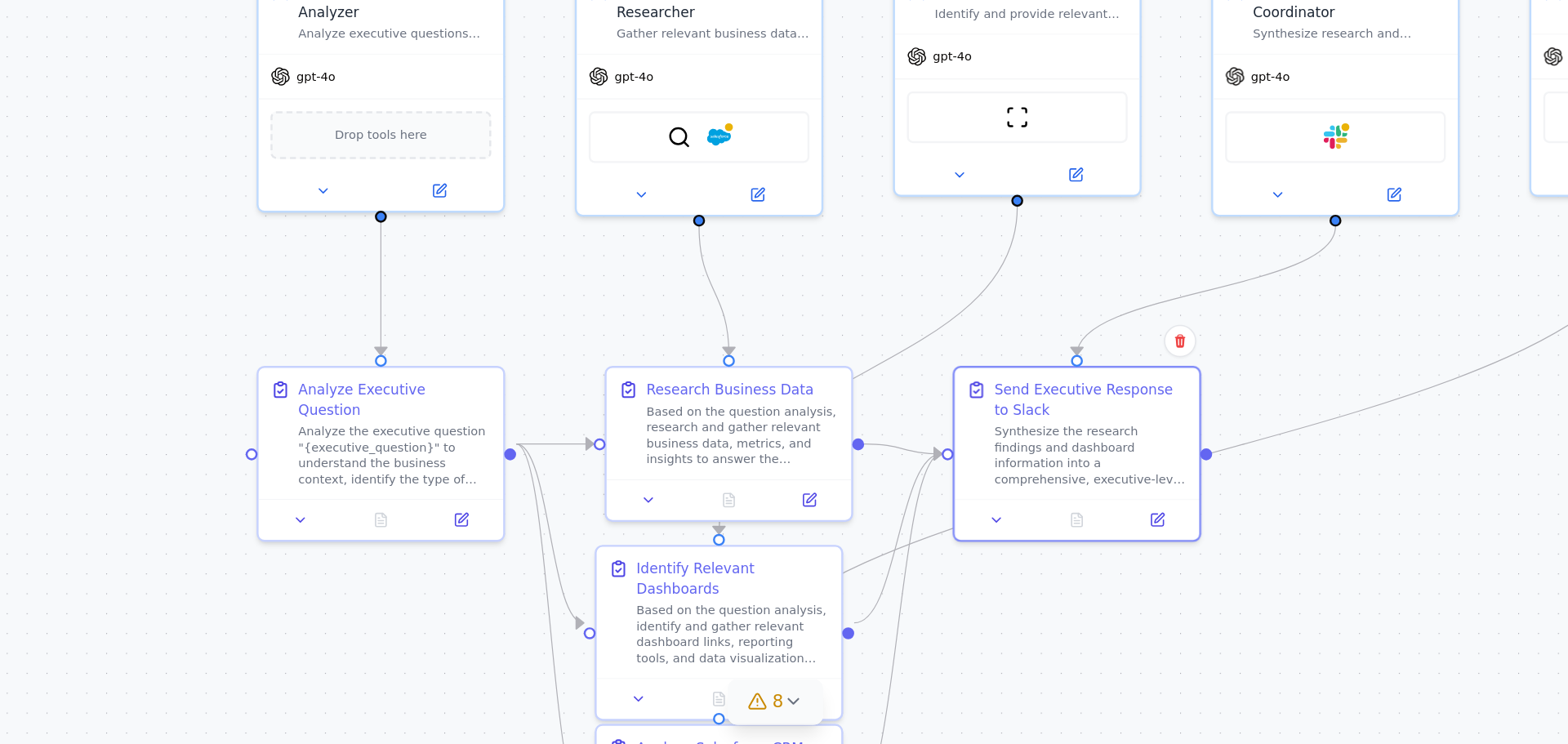
drag, startPoint x: 1008, startPoint y: 665, endPoint x: 986, endPoint y: 666, distance: 22.0
click at [986, 666] on div ".deletable-edge-delete-btn { width: 20px; height: 20px; border: 0px solid #ffff…" at bounding box center [784, 415] width 1568 height 659
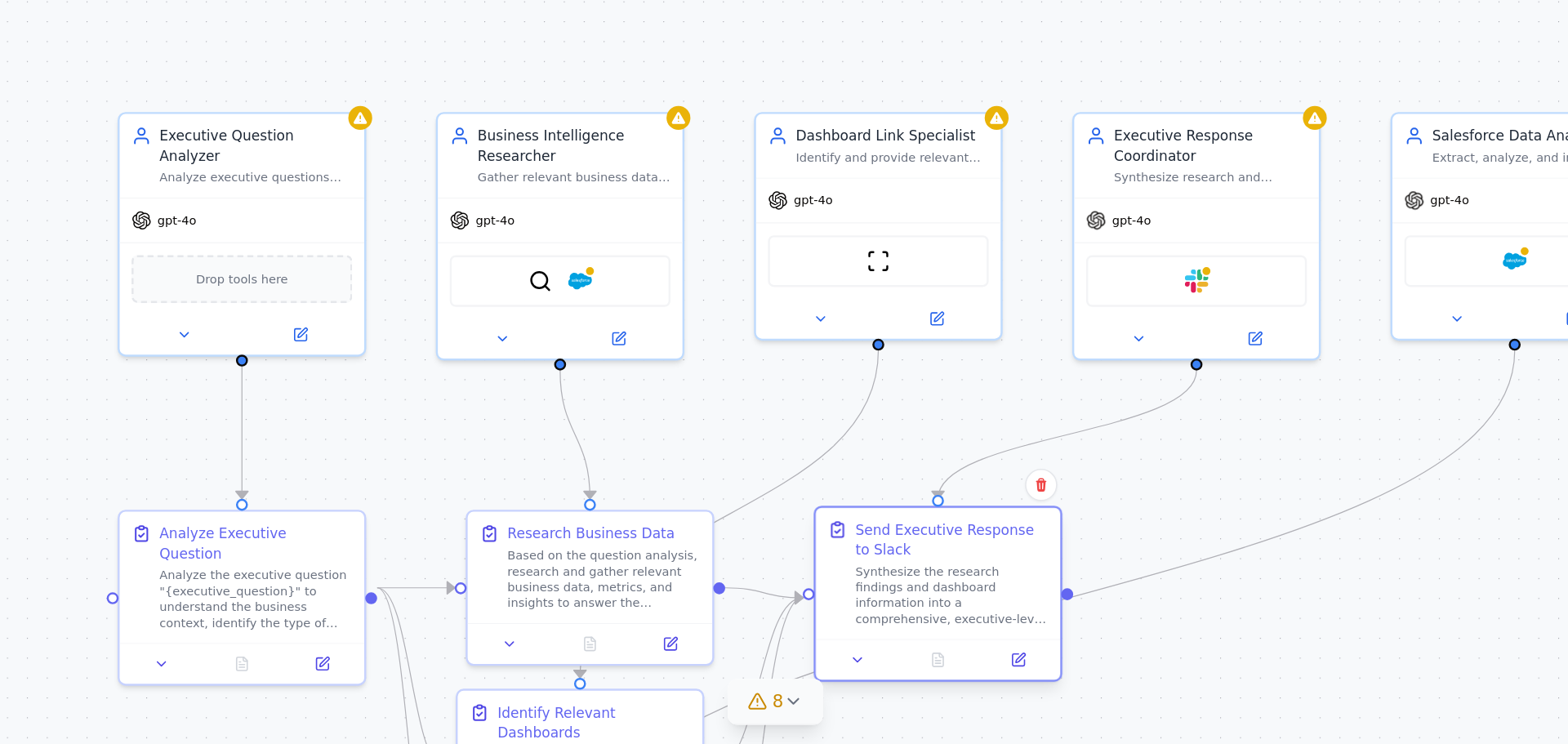
drag, startPoint x: 1021, startPoint y: 615, endPoint x: 961, endPoint y: 705, distance: 108.2
click at [952, 710] on div ".deletable-edge-delete-btn { width: 20px; height: 20px; border: 0px solid #ffff…" at bounding box center [784, 415] width 1568 height 659
